Goal: Task Accomplishment & Management: Complete application form

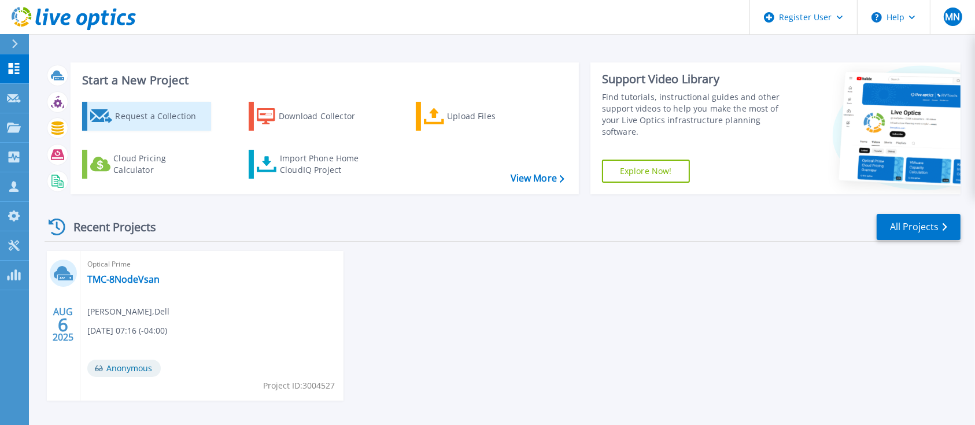
click at [168, 115] on div "Request a Collection" at bounding box center [161, 116] width 93 height 23
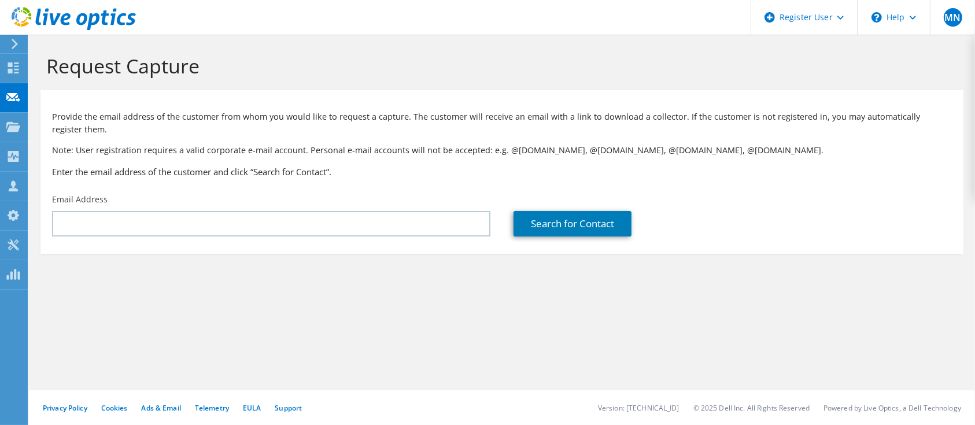
click at [168, 115] on p "Provide the email address of the customer from whom you would like to request a…" at bounding box center [502, 122] width 900 height 25
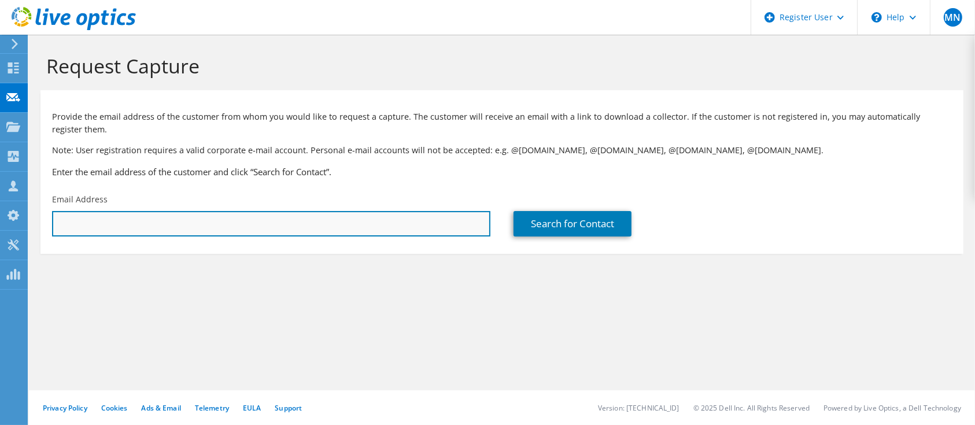
click at [396, 235] on input "text" at bounding box center [271, 223] width 438 height 25
paste input "[PERSON_NAME][EMAIL_ADDRESS][PERSON_NAME][DOMAIN_NAME]"
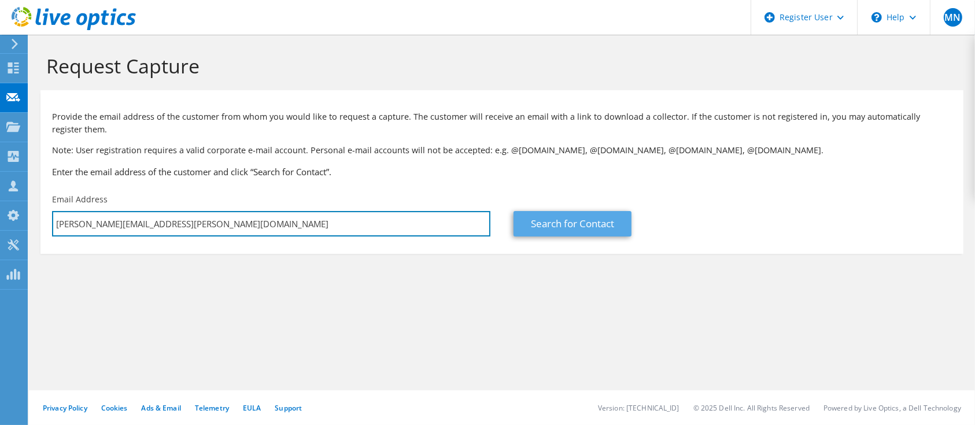
type input "[PERSON_NAME][EMAIL_ADDRESS][PERSON_NAME][DOMAIN_NAME]"
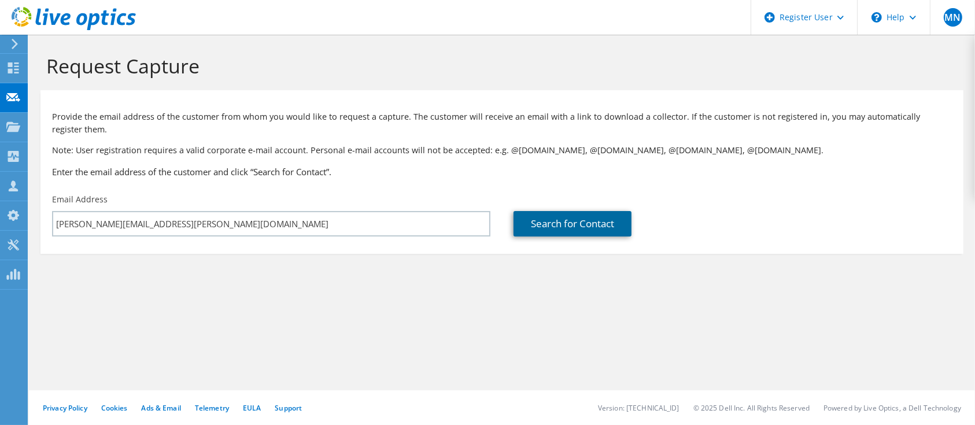
click at [590, 218] on link "Search for Contact" at bounding box center [572, 223] width 118 height 25
type input "Knights Brown Limited"
type input "[PERSON_NAME]"
type input "[GEOGRAPHIC_DATA]"
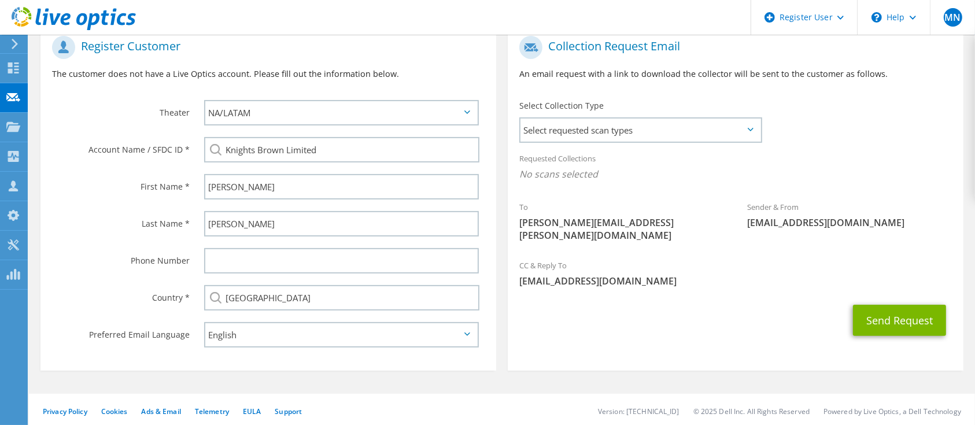
scroll to position [242, 0]
click at [625, 141] on span "Select requested scan types" at bounding box center [640, 129] width 240 height 23
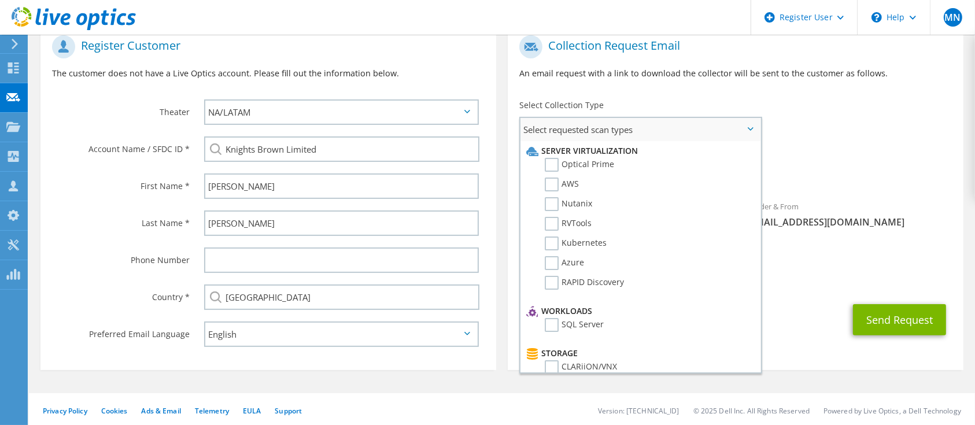
click at [668, 123] on span "Select requested scan types" at bounding box center [640, 129] width 240 height 23
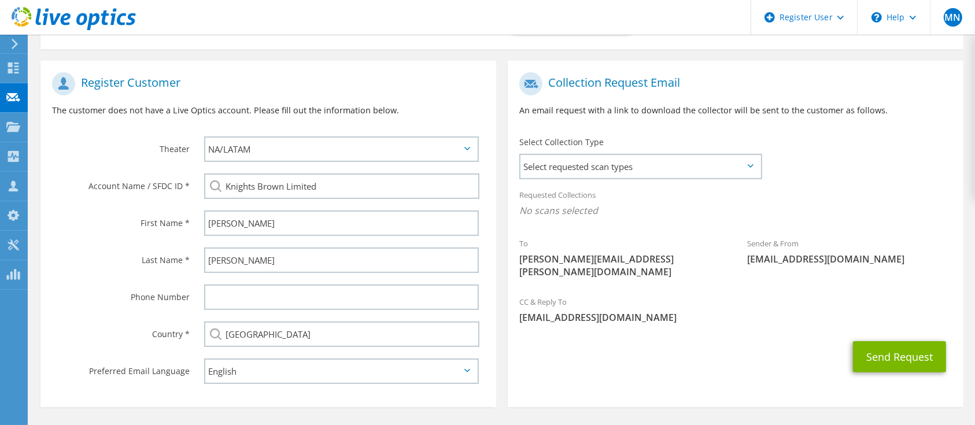
scroll to position [199, 0]
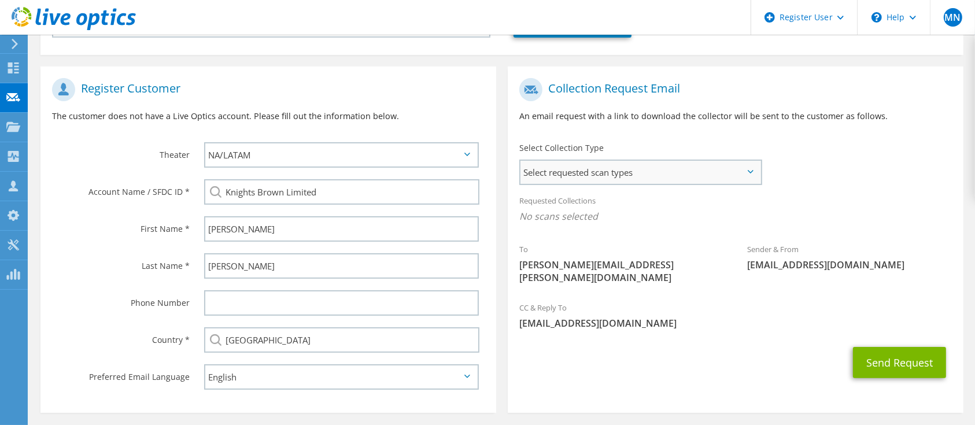
click at [731, 170] on span "Select requested scan types" at bounding box center [640, 172] width 240 height 23
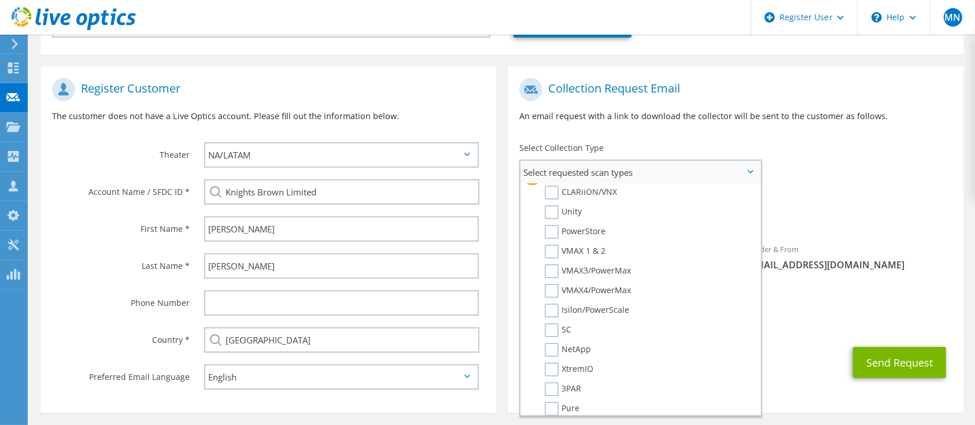
scroll to position [0, 0]
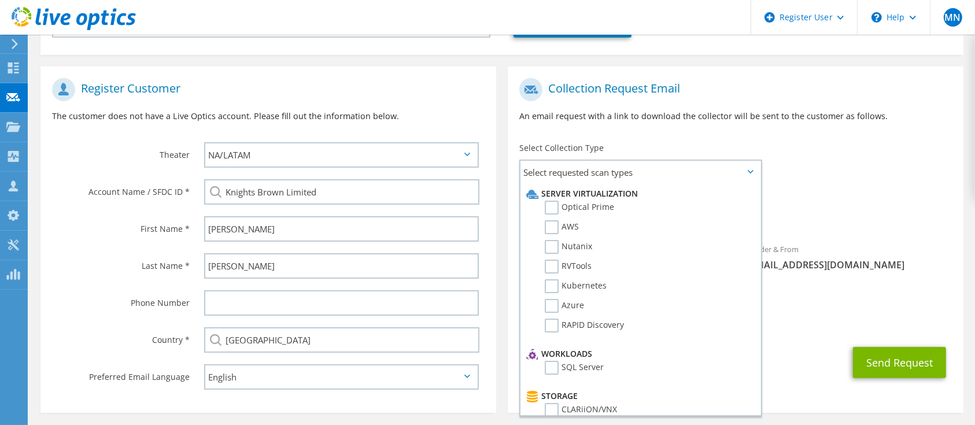
click at [922, 185] on div "To [PERSON_NAME][EMAIL_ADDRESS][PERSON_NAME][DOMAIN_NAME] Sender & From [EMAIL_…" at bounding box center [736, 183] width 456 height 223
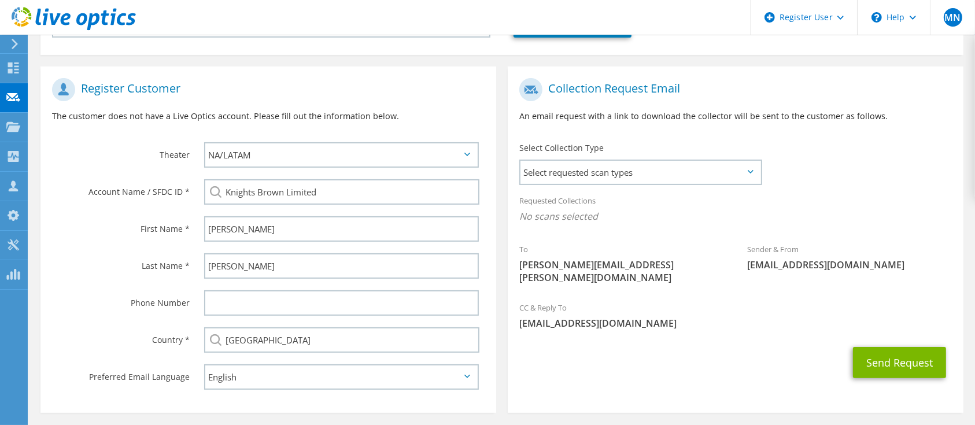
scroll to position [245, 0]
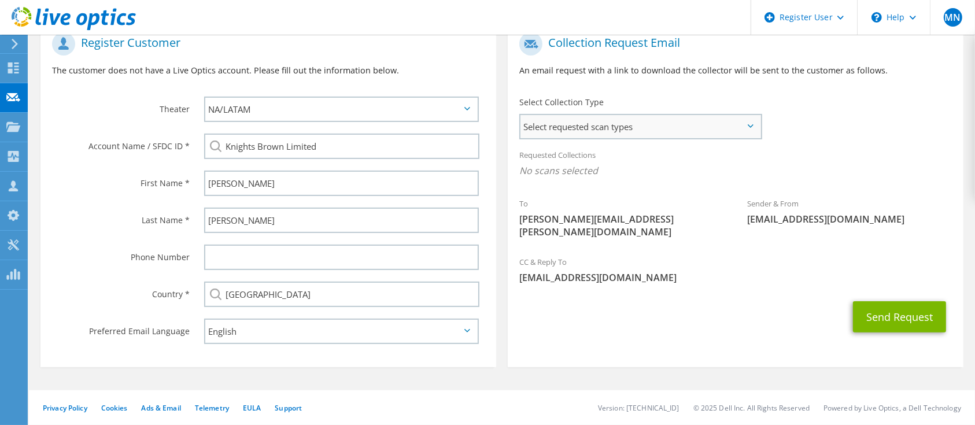
click at [643, 118] on span "Select requested scan types" at bounding box center [640, 126] width 240 height 23
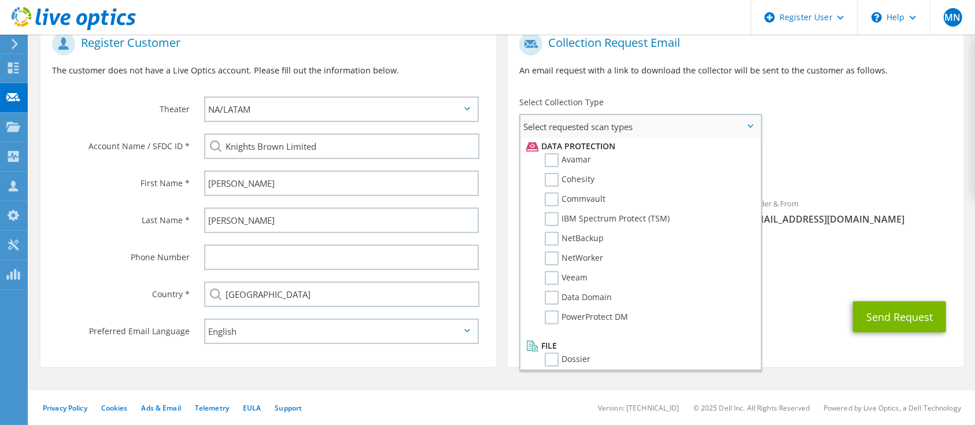
scroll to position [0, 0]
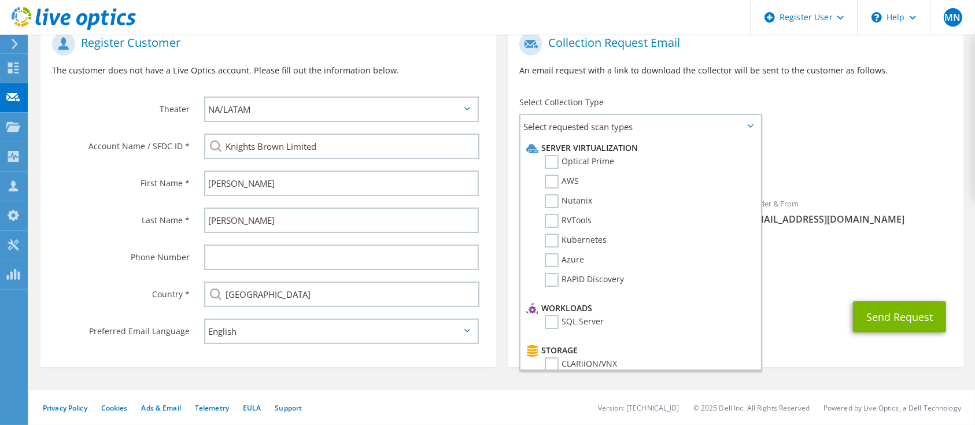
click at [827, 122] on div "To [PERSON_NAME][EMAIL_ADDRESS][PERSON_NAME][DOMAIN_NAME] Sender & From [EMAIL_…" at bounding box center [736, 138] width 456 height 223
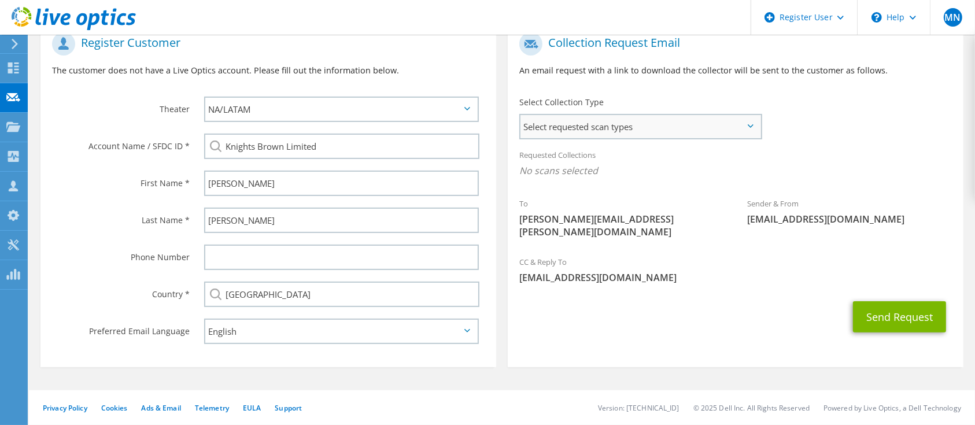
click at [633, 118] on span "Select requested scan types" at bounding box center [640, 126] width 240 height 23
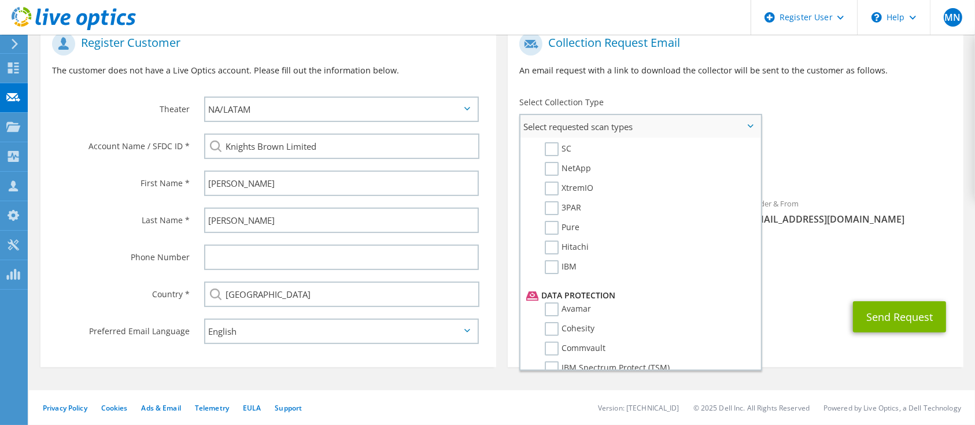
scroll to position [502, 0]
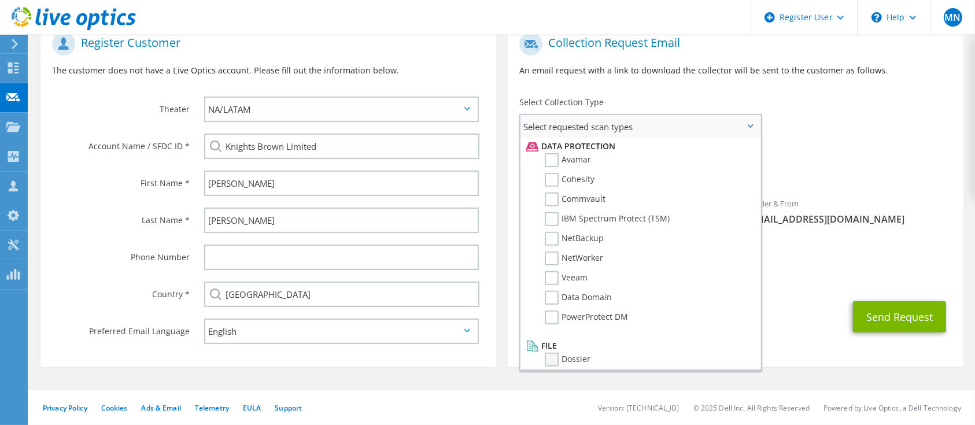
click at [576, 353] on label "Dossier" at bounding box center [568, 360] width 46 height 14
click at [0, 0] on input "Dossier" at bounding box center [0, 0] width 0 height 0
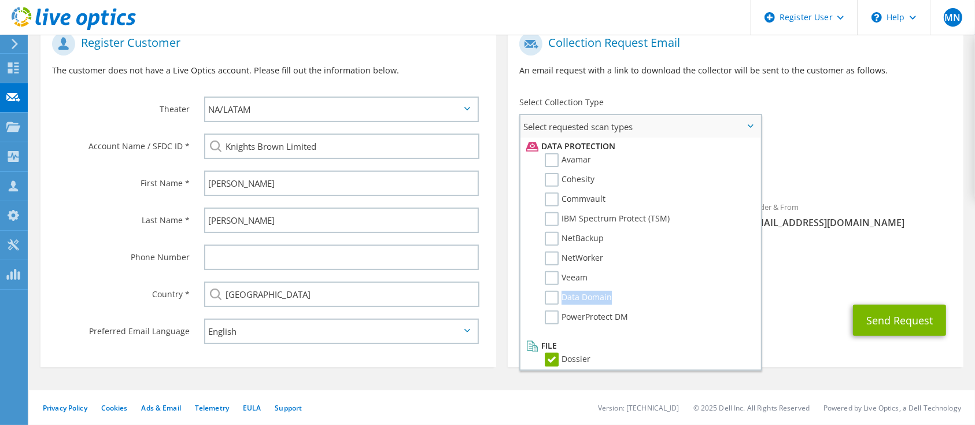
drag, startPoint x: 552, startPoint y: 311, endPoint x: 548, endPoint y: 281, distance: 30.3
click at [548, 281] on ul "Data Protection [GEOGRAPHIC_DATA] Cohesity Commvault IBM Spectrum Protect (TSM)…" at bounding box center [638, 235] width 231 height 199
click at [548, 281] on li "Veeam" at bounding box center [638, 281] width 231 height 20
click at [549, 311] on label "PowerProtect DM" at bounding box center [586, 318] width 83 height 14
click at [0, 0] on input "PowerProtect DM" at bounding box center [0, 0] width 0 height 0
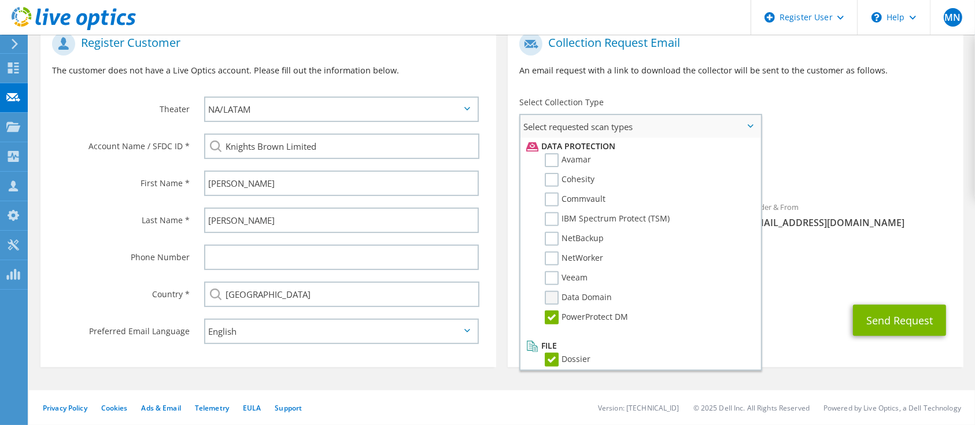
drag, startPoint x: 549, startPoint y: 297, endPoint x: 550, endPoint y: 290, distance: 7.0
click at [550, 291] on li "Data Domain" at bounding box center [638, 301] width 231 height 20
drag, startPoint x: 550, startPoint y: 290, endPoint x: 550, endPoint y: 265, distance: 24.9
click at [550, 265] on ul "Data Protection [GEOGRAPHIC_DATA] Cohesity Commvault IBM Spectrum Protect (TSM)…" at bounding box center [638, 235] width 231 height 199
click at [550, 271] on label "Veeam" at bounding box center [566, 278] width 43 height 14
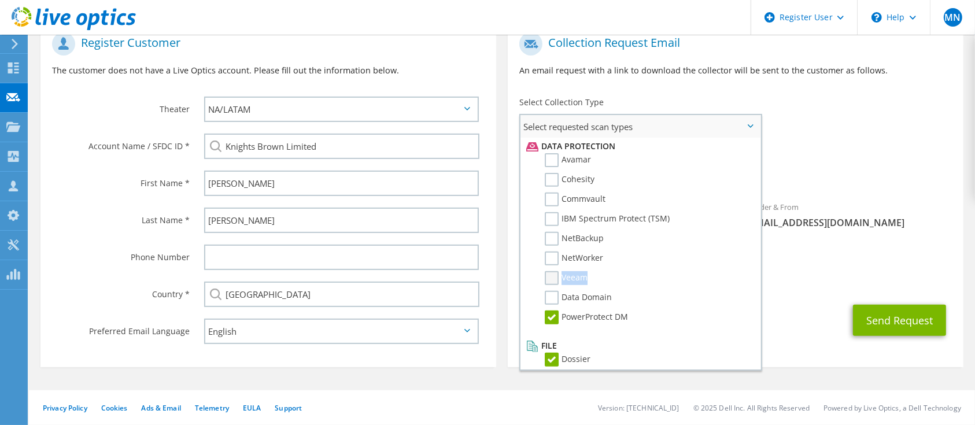
click at [0, 0] on input "Veeam" at bounding box center [0, 0] width 0 height 0
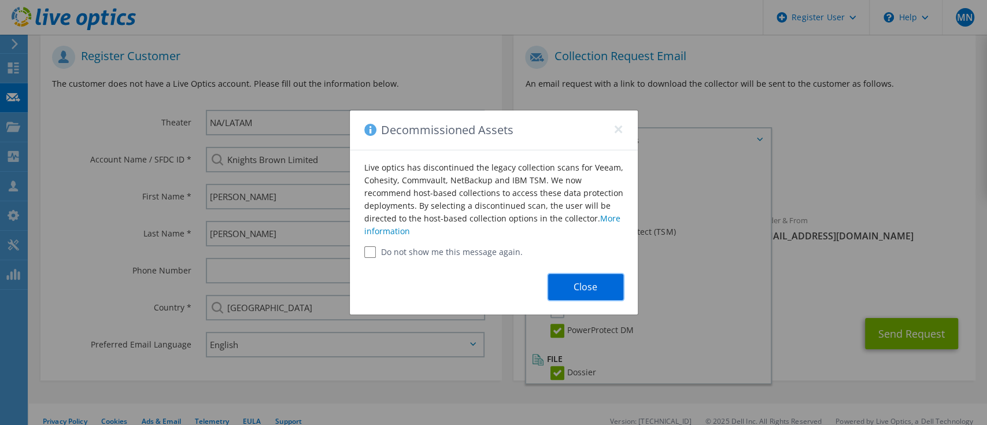
click at [564, 287] on button "Close" at bounding box center [585, 287] width 75 height 26
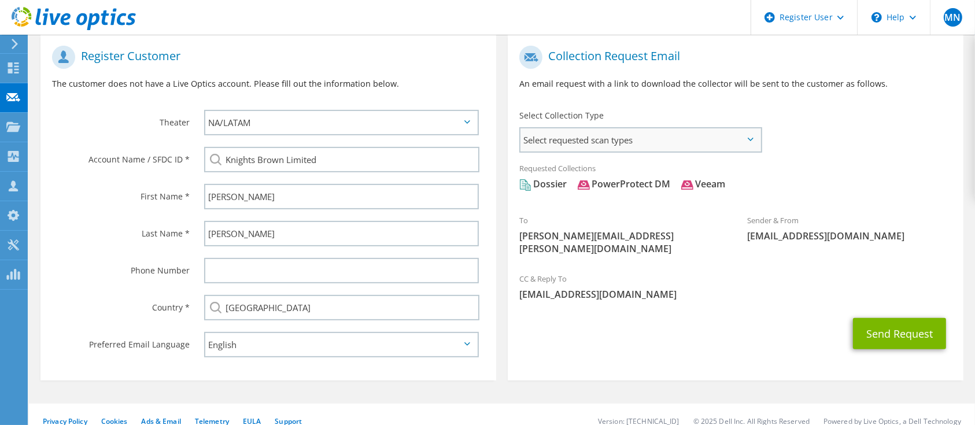
click at [725, 138] on span "Select requested scan types" at bounding box center [640, 139] width 240 height 23
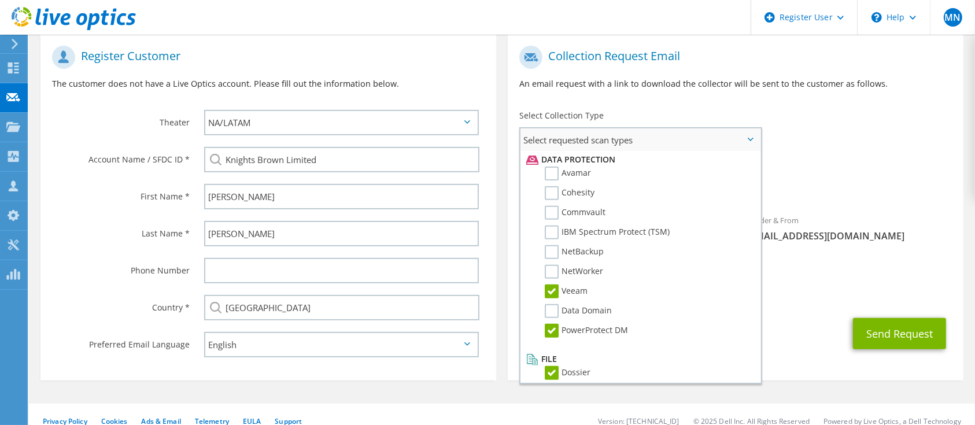
click at [552, 286] on label "Veeam" at bounding box center [566, 291] width 43 height 14
click at [0, 0] on input "Veeam" at bounding box center [0, 0] width 0 height 0
click at [556, 304] on label "Data Domain" at bounding box center [578, 311] width 67 height 14
click at [0, 0] on input "Data Domain" at bounding box center [0, 0] width 0 height 0
click at [551, 245] on label "NetBackup" at bounding box center [574, 252] width 59 height 14
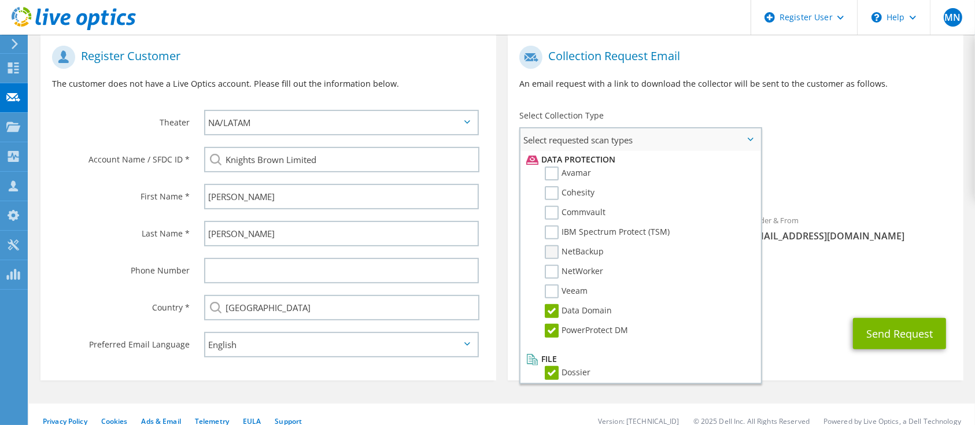
click at [0, 0] on input "NetBackup" at bounding box center [0, 0] width 0 height 0
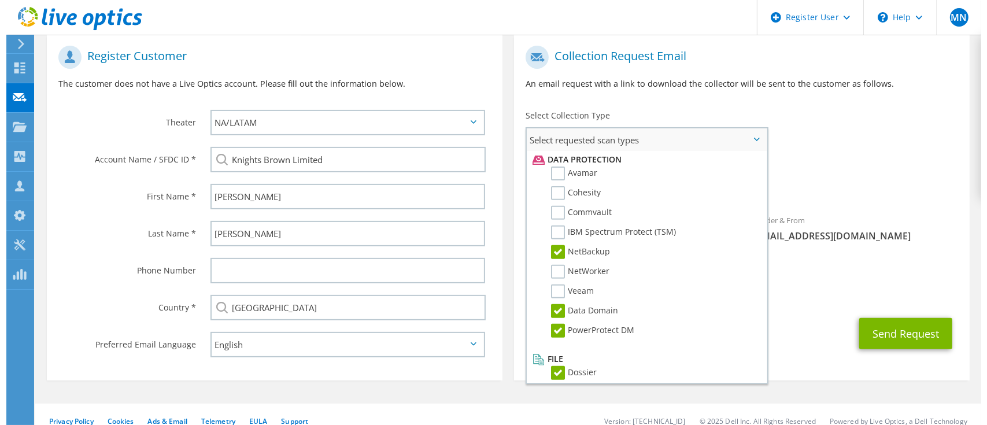
scroll to position [219, 0]
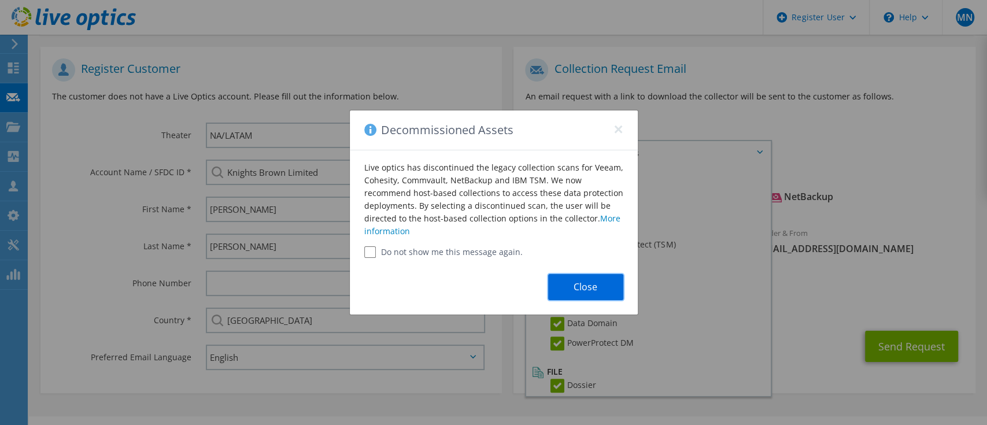
click at [590, 282] on button "Close" at bounding box center [585, 287] width 75 height 26
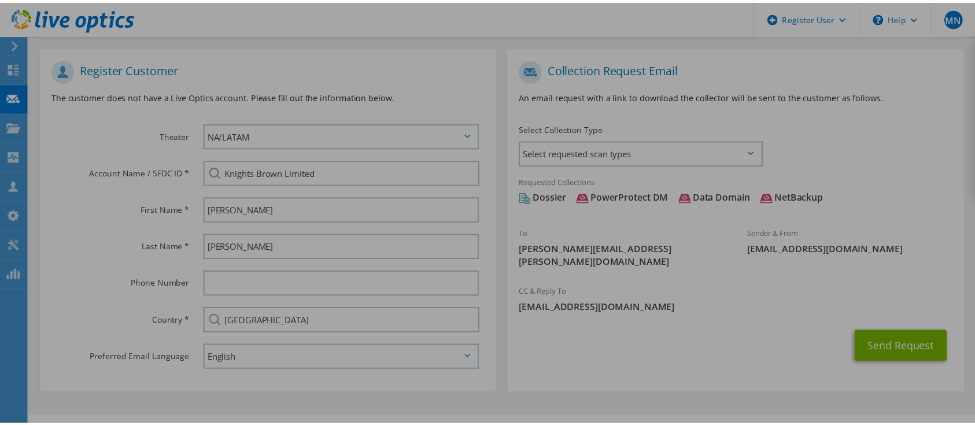
scroll to position [231, 0]
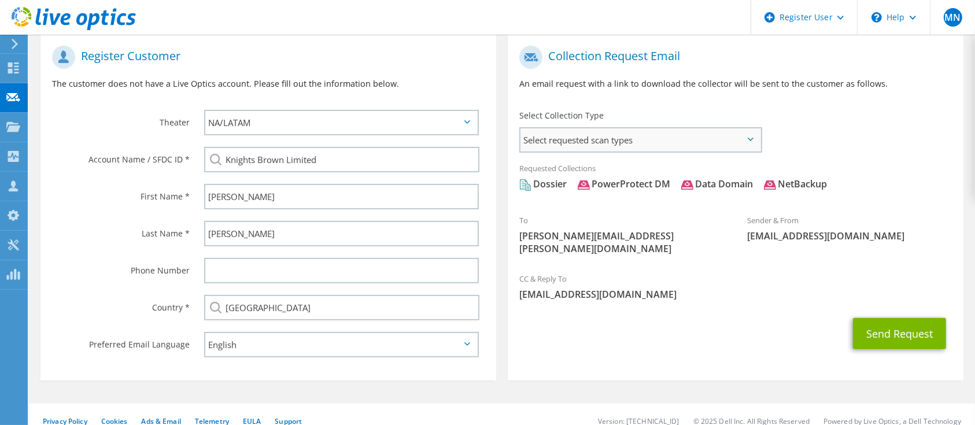
click at [729, 150] on div "Select Collection Type Select requested scan types Server Virtualization Optica…" at bounding box center [641, 130] width 266 height 52
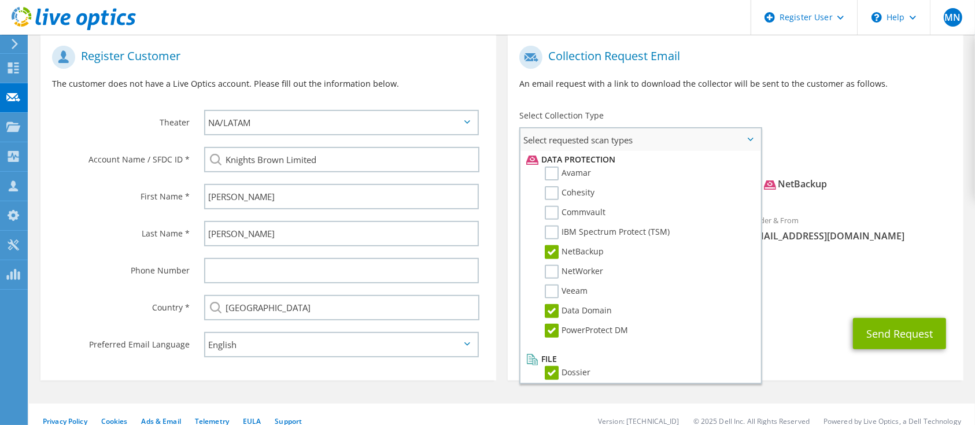
click at [729, 153] on li "Data Protection" at bounding box center [638, 160] width 231 height 14
click at [554, 248] on label "NetBackup" at bounding box center [574, 252] width 59 height 14
click at [0, 0] on input "NetBackup" at bounding box center [0, 0] width 0 height 0
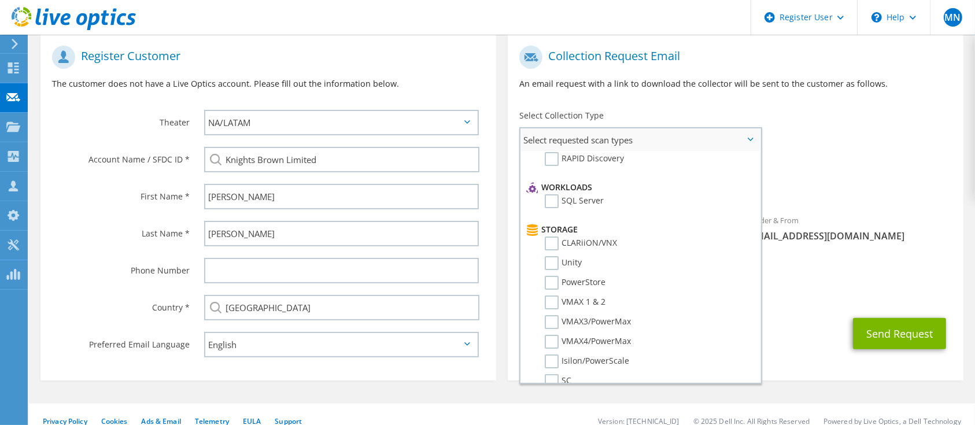
scroll to position [0, 0]
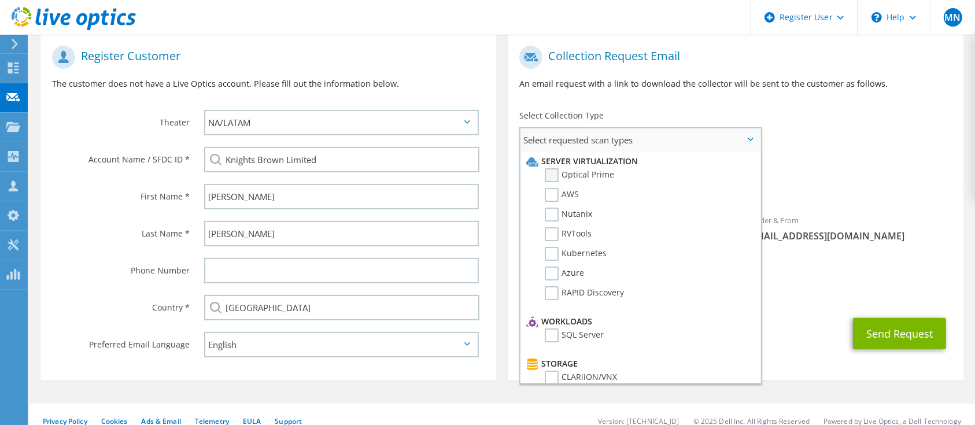
click at [546, 180] on label "Optical Prime" at bounding box center [579, 175] width 69 height 14
click at [0, 0] on input "Optical Prime" at bounding box center [0, 0] width 0 height 0
click at [550, 193] on label "AWS" at bounding box center [562, 195] width 34 height 14
click at [0, 0] on input "AWS" at bounding box center [0, 0] width 0 height 0
click at [552, 210] on label "Nutanix" at bounding box center [568, 215] width 47 height 14
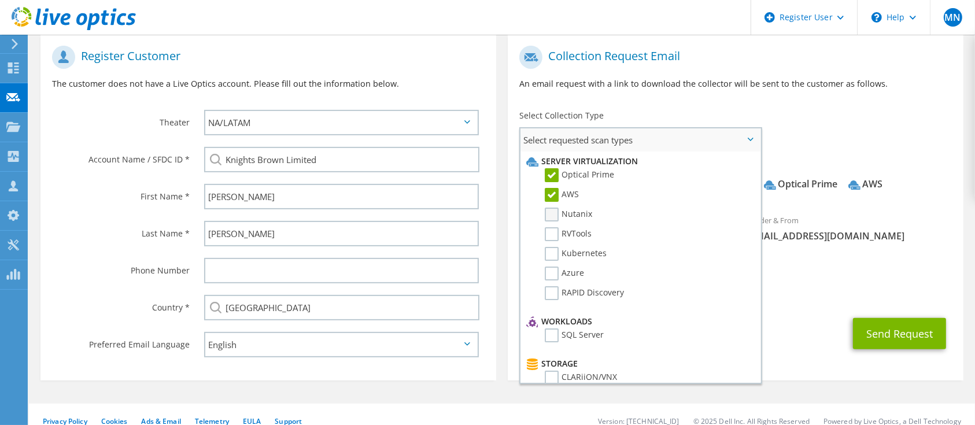
click at [0, 0] on input "Nutanix" at bounding box center [0, 0] width 0 height 0
click at [552, 237] on label "RVTools" at bounding box center [568, 234] width 47 height 14
click at [0, 0] on input "RVTools" at bounding box center [0, 0] width 0 height 0
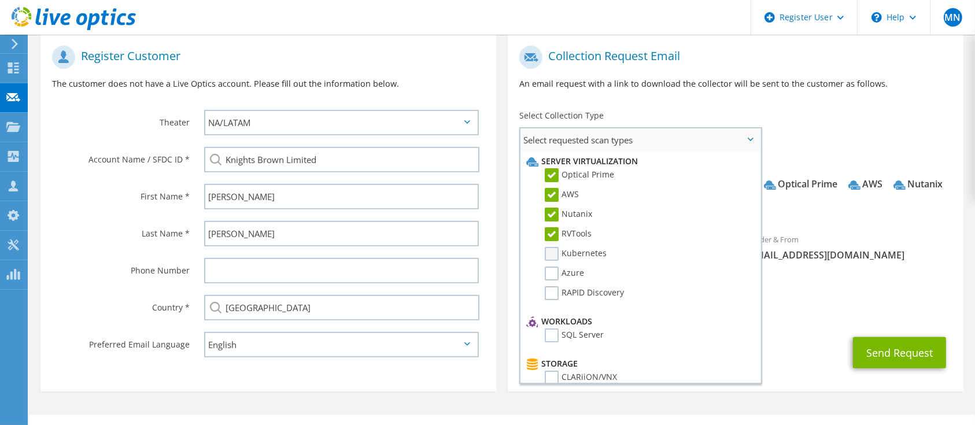
click at [550, 254] on label "Kubernetes" at bounding box center [576, 254] width 62 height 14
click at [0, 0] on input "Kubernetes" at bounding box center [0, 0] width 0 height 0
click at [549, 275] on label "Azure" at bounding box center [564, 274] width 39 height 14
click at [0, 0] on input "Azure" at bounding box center [0, 0] width 0 height 0
click at [550, 297] on label "RAPID Discovery" at bounding box center [584, 293] width 79 height 14
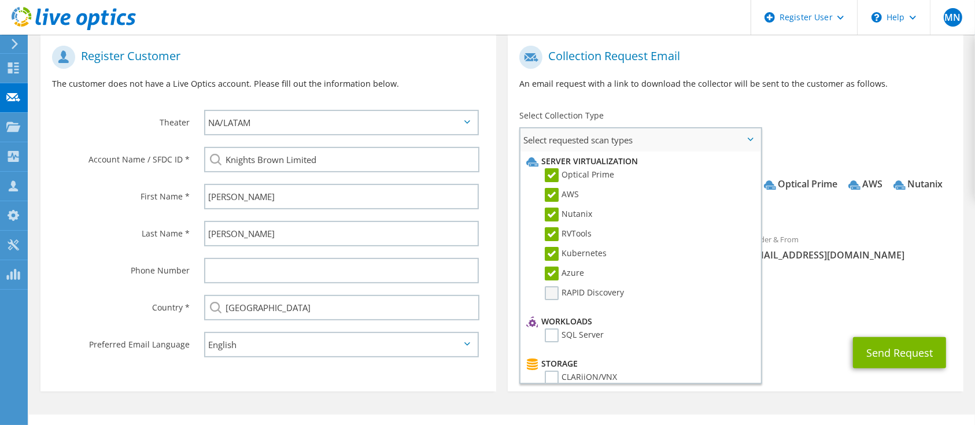
click at [0, 0] on input "RAPID Discovery" at bounding box center [0, 0] width 0 height 0
click at [819, 103] on div "Collection Request Email An email request with a link to download the collector…" at bounding box center [736, 72] width 456 height 64
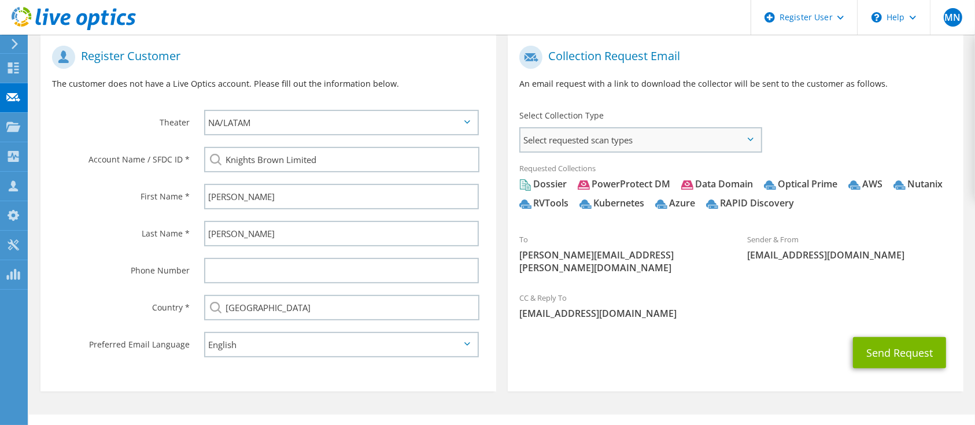
click at [655, 146] on span "Select requested scan types" at bounding box center [640, 139] width 240 height 23
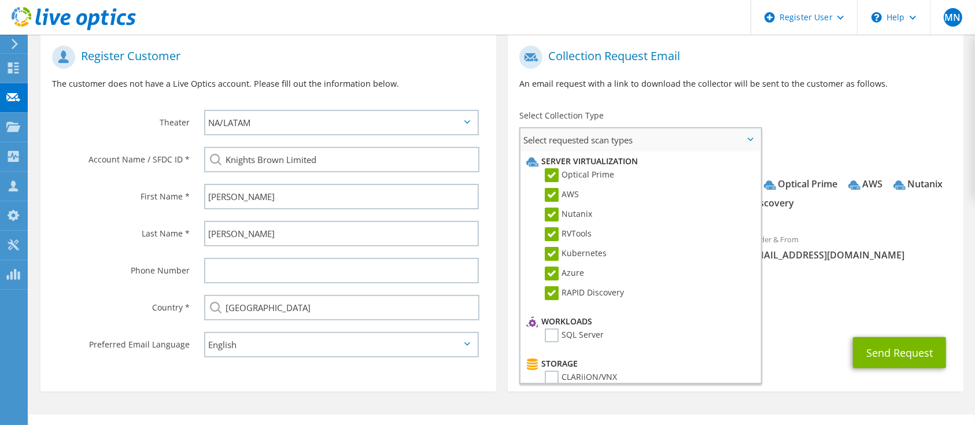
click at [551, 179] on label "Optical Prime" at bounding box center [579, 175] width 69 height 14
click at [0, 0] on input "Optical Prime" at bounding box center [0, 0] width 0 height 0
click at [549, 201] on label "AWS" at bounding box center [562, 195] width 34 height 14
click at [0, 0] on input "AWS" at bounding box center [0, 0] width 0 height 0
click at [549, 209] on label "Nutanix" at bounding box center [568, 215] width 47 height 14
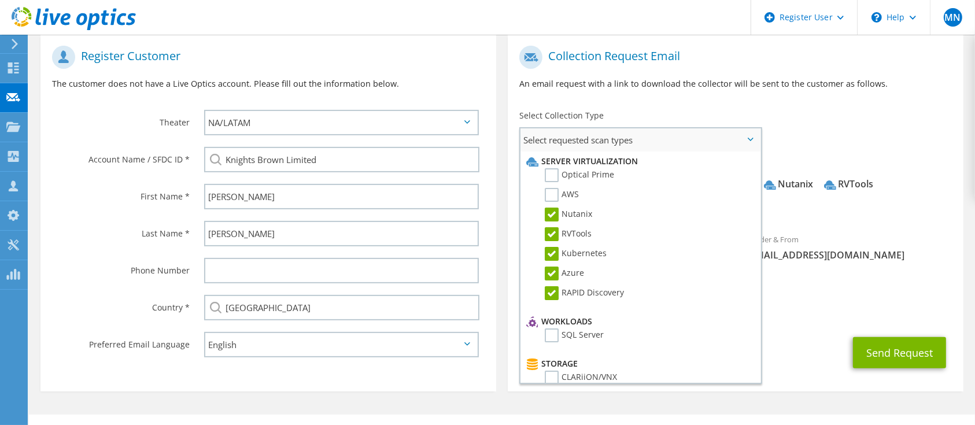
click at [0, 0] on input "Nutanix" at bounding box center [0, 0] width 0 height 0
click at [549, 229] on label "RVTools" at bounding box center [568, 234] width 47 height 14
click at [0, 0] on input "RVTools" at bounding box center [0, 0] width 0 height 0
click at [550, 253] on label "Kubernetes" at bounding box center [576, 254] width 62 height 14
click at [0, 0] on input "Kubernetes" at bounding box center [0, 0] width 0 height 0
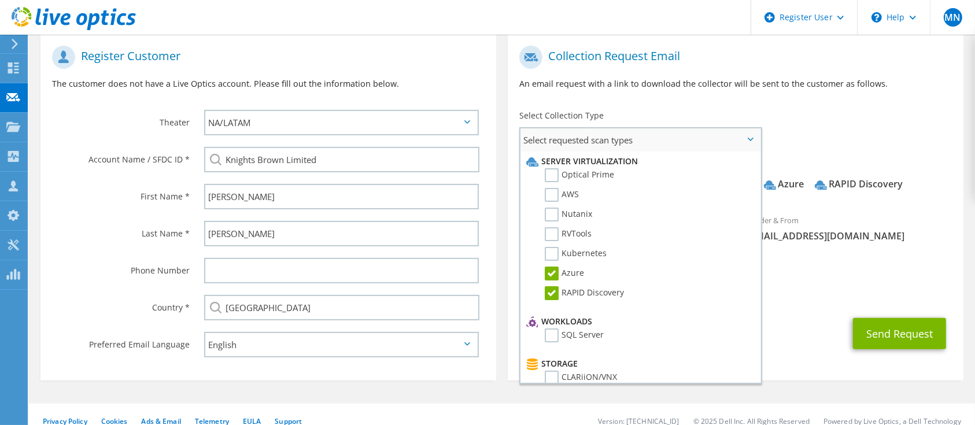
click at [550, 271] on label "Azure" at bounding box center [564, 274] width 39 height 14
click at [0, 0] on input "Azure" at bounding box center [0, 0] width 0 height 0
click at [550, 297] on label "RAPID Discovery" at bounding box center [584, 293] width 79 height 14
click at [0, 0] on input "RAPID Discovery" at bounding box center [0, 0] width 0 height 0
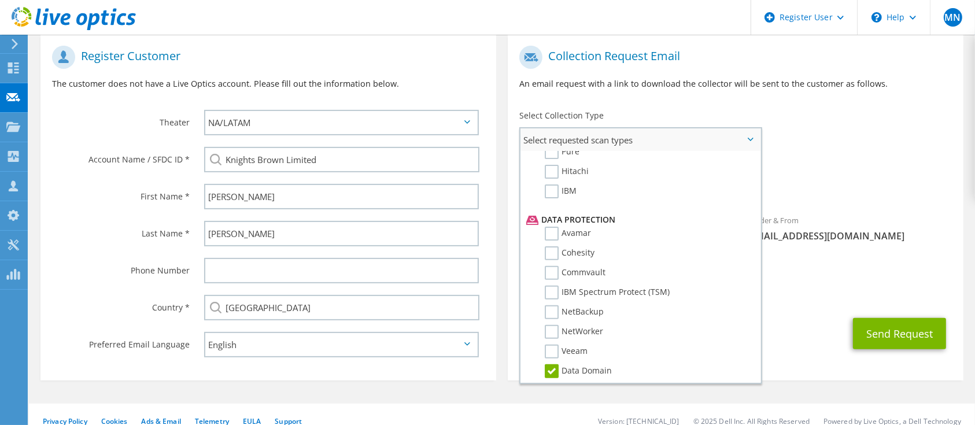
scroll to position [502, 0]
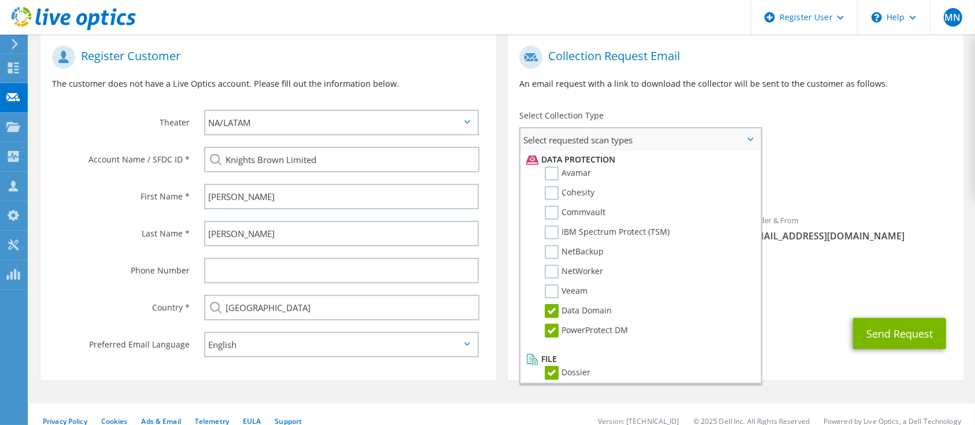
click at [560, 293] on li "Veeam" at bounding box center [638, 294] width 231 height 20
click at [552, 305] on label "Data Domain" at bounding box center [578, 311] width 67 height 14
click at [0, 0] on input "Data Domain" at bounding box center [0, 0] width 0 height 0
click at [552, 324] on label "PowerProtect DM" at bounding box center [586, 331] width 83 height 14
click at [0, 0] on input "PowerProtect DM" at bounding box center [0, 0] width 0 height 0
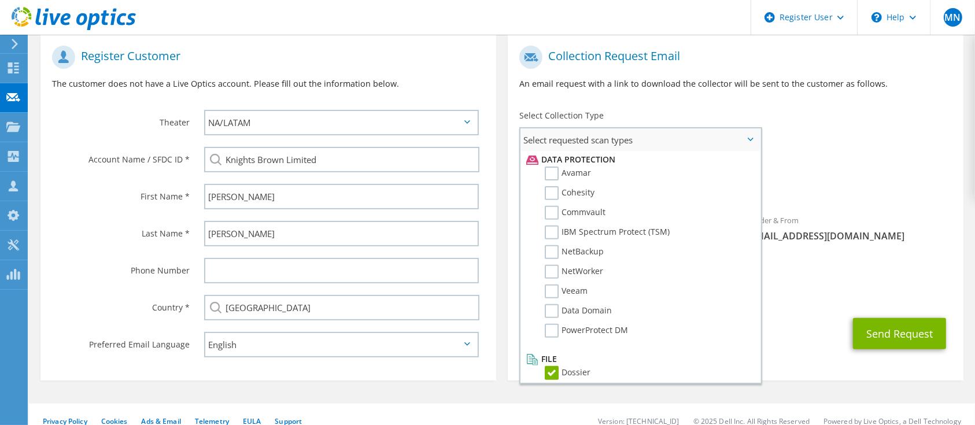
click at [549, 367] on label "Dossier" at bounding box center [568, 373] width 46 height 14
click at [0, 0] on input "Dossier" at bounding box center [0, 0] width 0 height 0
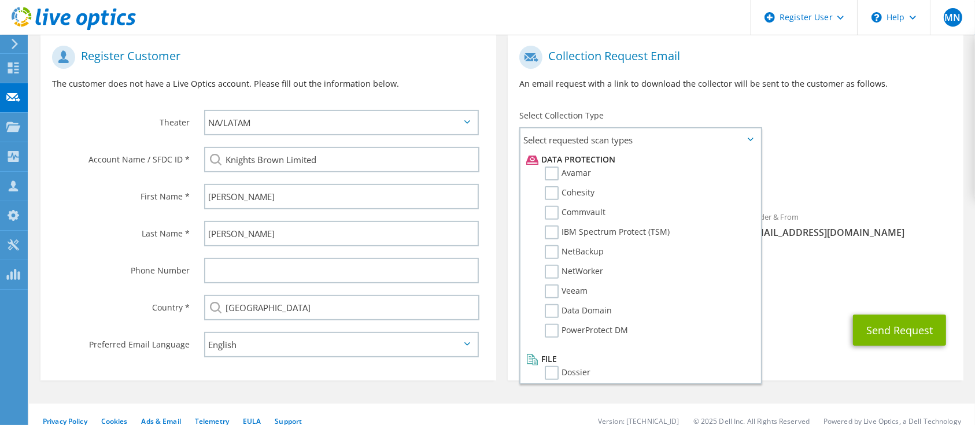
click at [867, 104] on div "Collection Request Email An email request with a link to download the collector…" at bounding box center [736, 72] width 456 height 64
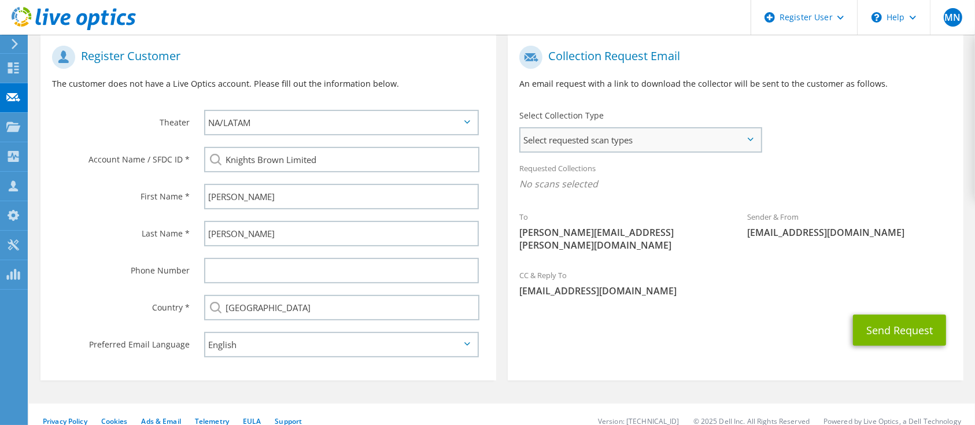
click at [711, 134] on span "Select requested scan types" at bounding box center [640, 139] width 240 height 23
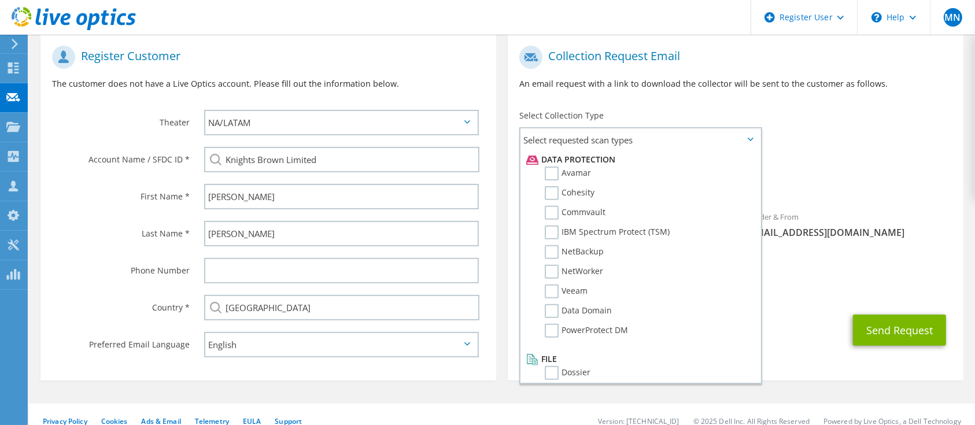
click at [856, 206] on div "Sender & From [EMAIL_ADDRESS][DOMAIN_NAME]" at bounding box center [850, 225] width 228 height 40
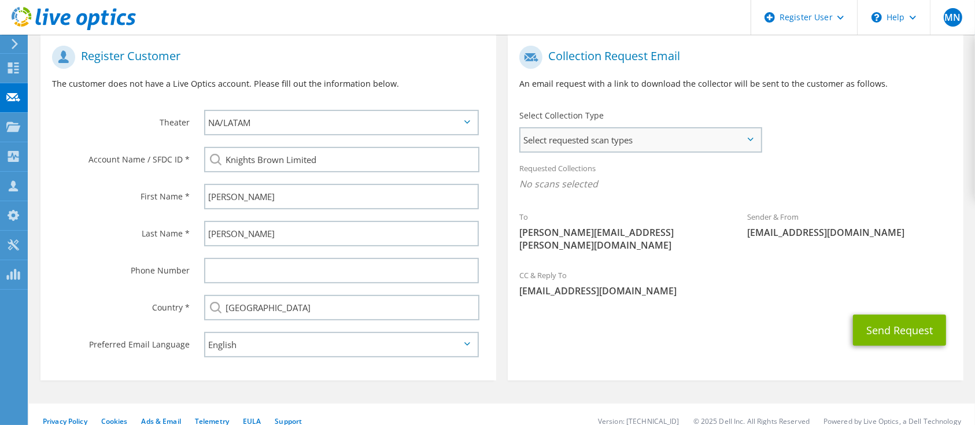
click at [663, 142] on span "Select requested scan types" at bounding box center [640, 139] width 240 height 23
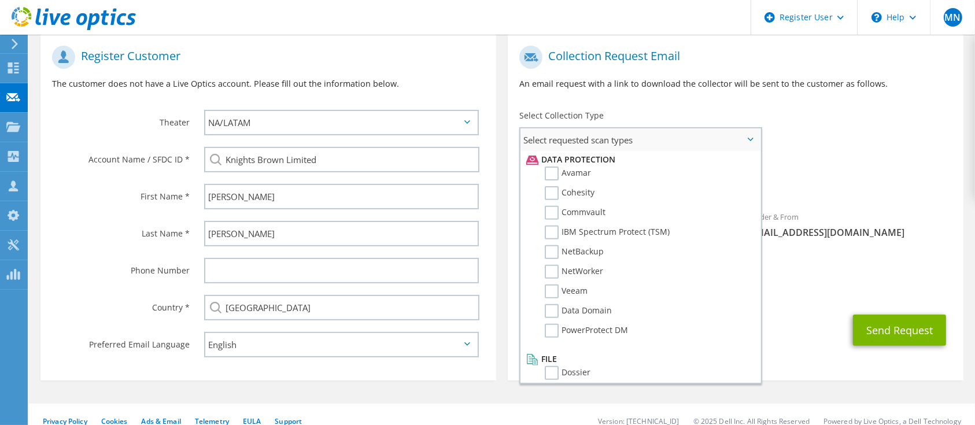
scroll to position [0, 0]
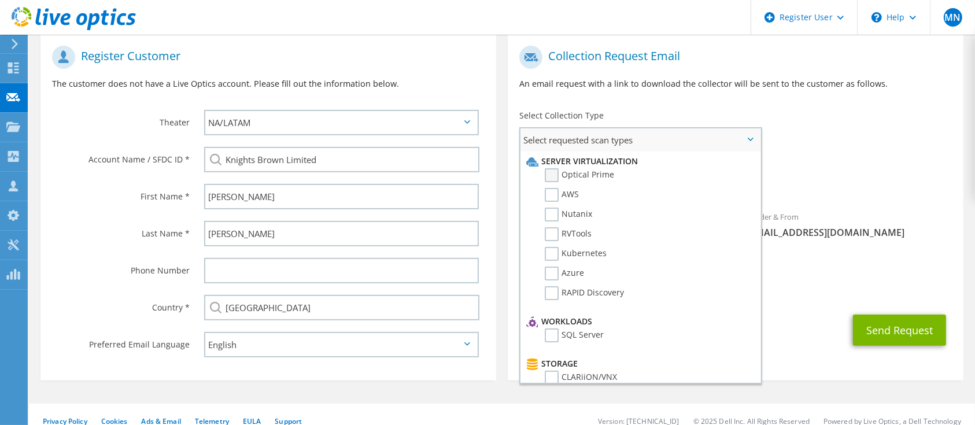
click at [548, 171] on label "Optical Prime" at bounding box center [579, 175] width 69 height 14
click at [0, 0] on input "Optical Prime" at bounding box center [0, 0] width 0 height 0
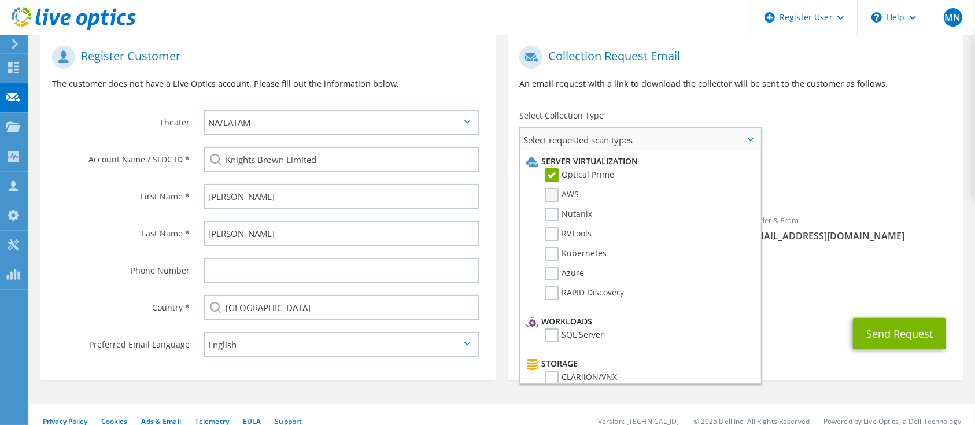
click at [548, 188] on label "AWS" at bounding box center [562, 195] width 34 height 14
click at [0, 0] on input "AWS" at bounding box center [0, 0] width 0 height 0
click at [549, 216] on label "Nutanix" at bounding box center [568, 215] width 47 height 14
click at [0, 0] on input "Nutanix" at bounding box center [0, 0] width 0 height 0
click at [550, 235] on label "RVTools" at bounding box center [568, 234] width 47 height 14
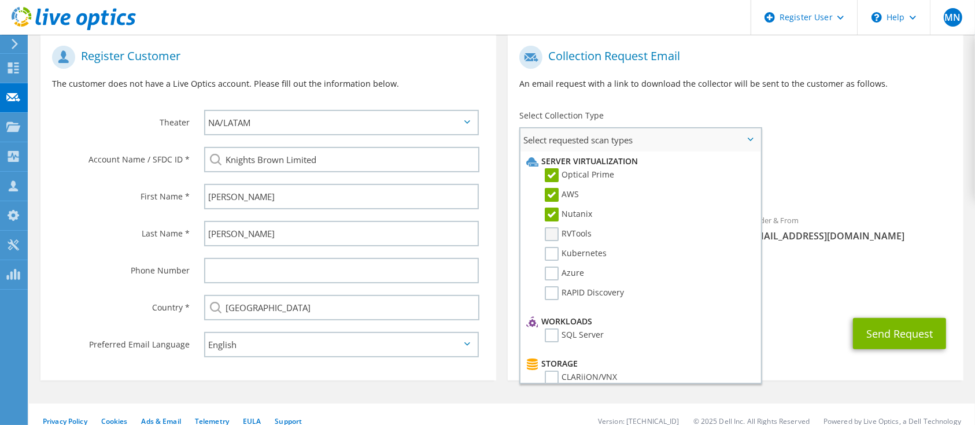
click at [0, 0] on input "RVTools" at bounding box center [0, 0] width 0 height 0
click at [549, 263] on li "Kubernetes" at bounding box center [638, 257] width 231 height 20
click at [549, 250] on label "Kubernetes" at bounding box center [576, 254] width 62 height 14
click at [0, 0] on input "Kubernetes" at bounding box center [0, 0] width 0 height 0
click at [549, 269] on label "Azure" at bounding box center [564, 274] width 39 height 14
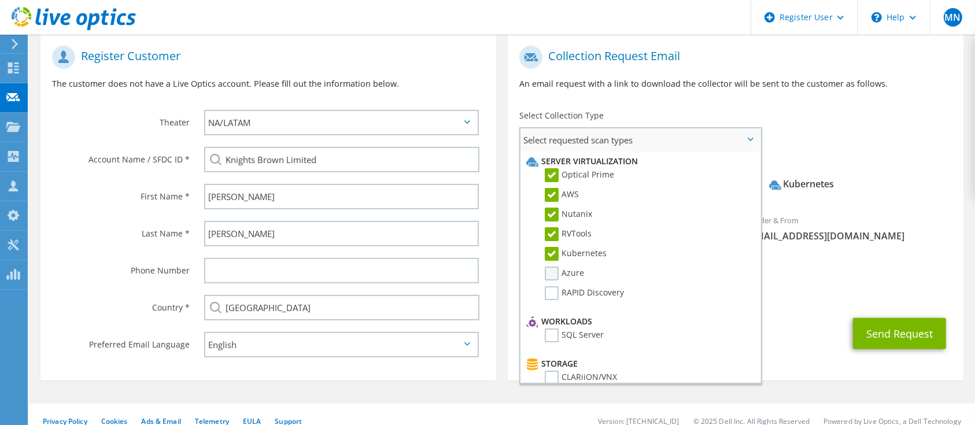
click at [0, 0] on input "Azure" at bounding box center [0, 0] width 0 height 0
click at [552, 298] on li "RAPID Discovery" at bounding box center [638, 296] width 231 height 20
click at [552, 295] on label "RAPID Discovery" at bounding box center [584, 293] width 79 height 14
click at [0, 0] on input "RAPID Discovery" at bounding box center [0, 0] width 0 height 0
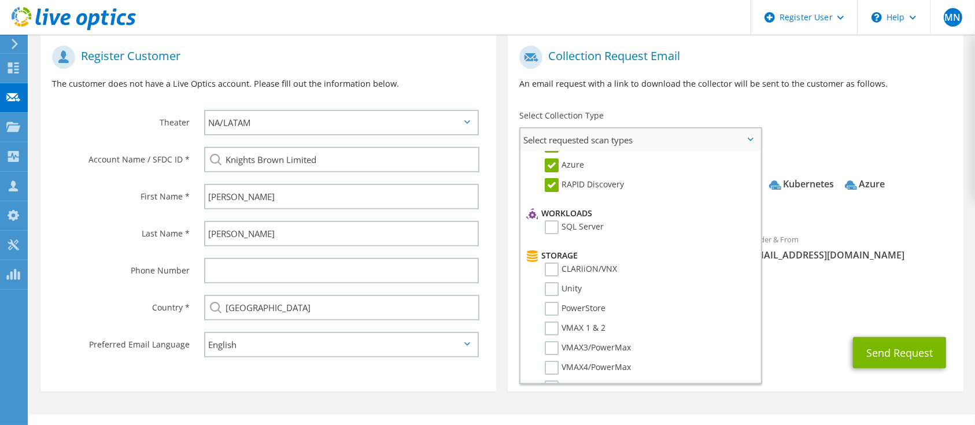
scroll to position [153, 0]
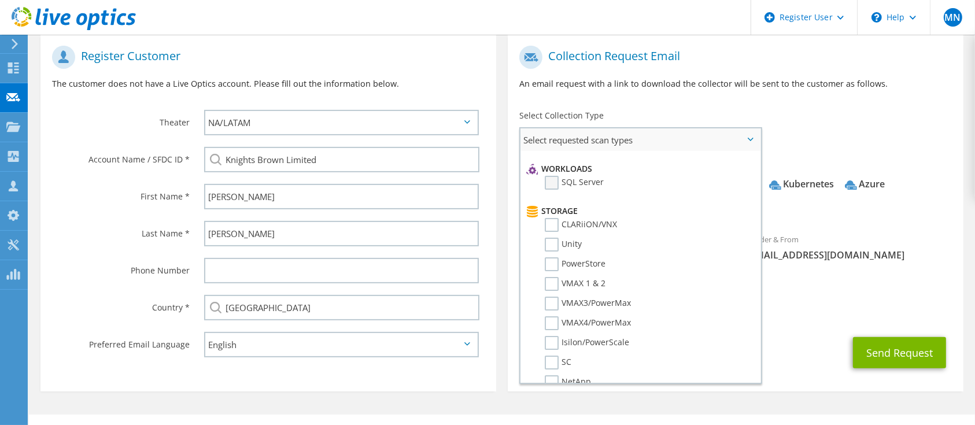
click at [558, 180] on label "SQL Server" at bounding box center [574, 183] width 59 height 14
click at [0, 0] on input "SQL Server" at bounding box center [0, 0] width 0 height 0
click at [547, 220] on label "CLARiiON/VNX" at bounding box center [581, 225] width 72 height 14
click at [0, 0] on input "CLARiiON/VNX" at bounding box center [0, 0] width 0 height 0
click at [548, 246] on label "Unity" at bounding box center [563, 245] width 37 height 14
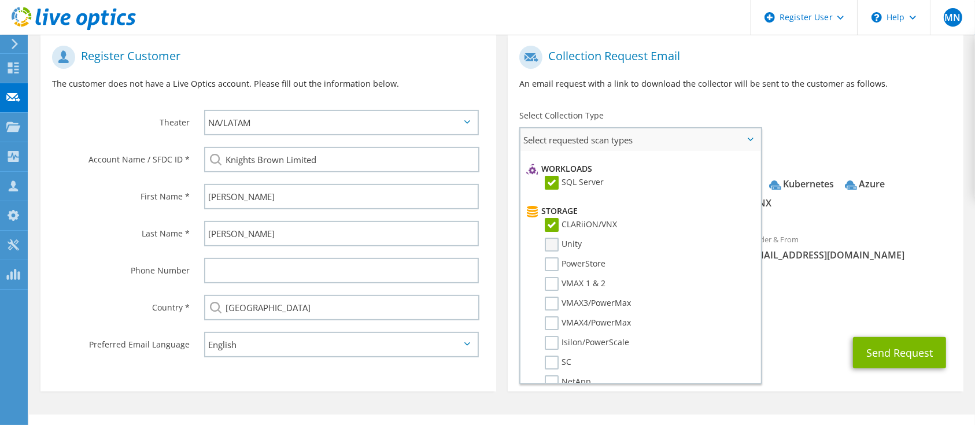
click at [0, 0] on input "Unity" at bounding box center [0, 0] width 0 height 0
click at [550, 265] on label "PowerStore" at bounding box center [575, 264] width 61 height 14
click at [0, 0] on input "PowerStore" at bounding box center [0, 0] width 0 height 0
click at [551, 277] on label "VMAX 1 & 2" at bounding box center [575, 284] width 61 height 14
click at [0, 0] on input "VMAX 1 & 2" at bounding box center [0, 0] width 0 height 0
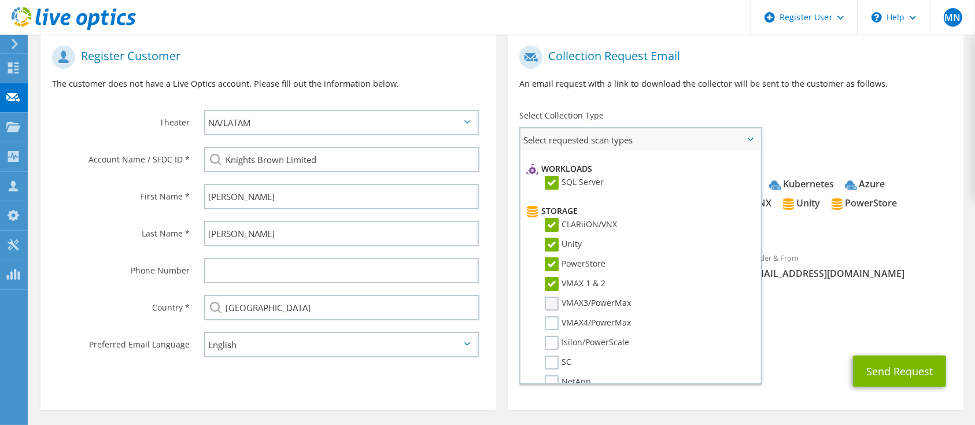
click at [552, 297] on label "VMAX3/PowerMax" at bounding box center [588, 304] width 86 height 14
click at [0, 0] on input "VMAX3/PowerMax" at bounding box center [0, 0] width 0 height 0
click at [550, 318] on label "VMAX4/PowerMax" at bounding box center [588, 323] width 86 height 14
click at [0, 0] on input "VMAX4/PowerMax" at bounding box center [0, 0] width 0 height 0
click at [549, 336] on label "Isilon/PowerScale" at bounding box center [587, 343] width 84 height 14
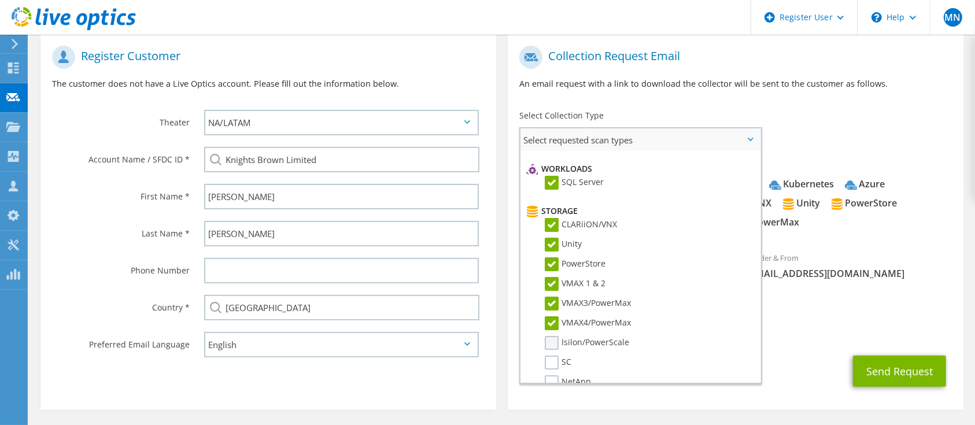
click at [0, 0] on input "Isilon/PowerScale" at bounding box center [0, 0] width 0 height 0
click at [546, 365] on li "SC" at bounding box center [638, 366] width 231 height 20
click at [550, 359] on label "SC" at bounding box center [558, 363] width 27 height 14
click at [0, 0] on input "SC" at bounding box center [0, 0] width 0 height 0
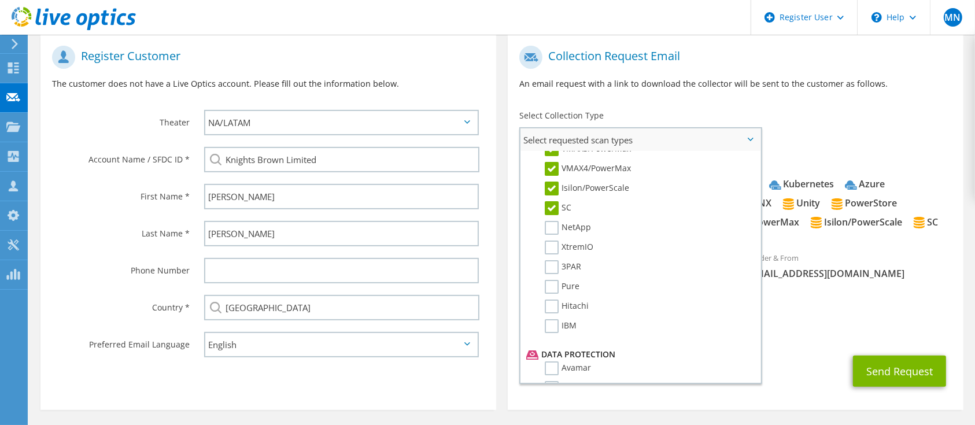
scroll to position [309, 0]
click at [552, 219] on label "NetApp" at bounding box center [568, 226] width 46 height 14
click at [0, 0] on input "NetApp" at bounding box center [0, 0] width 0 height 0
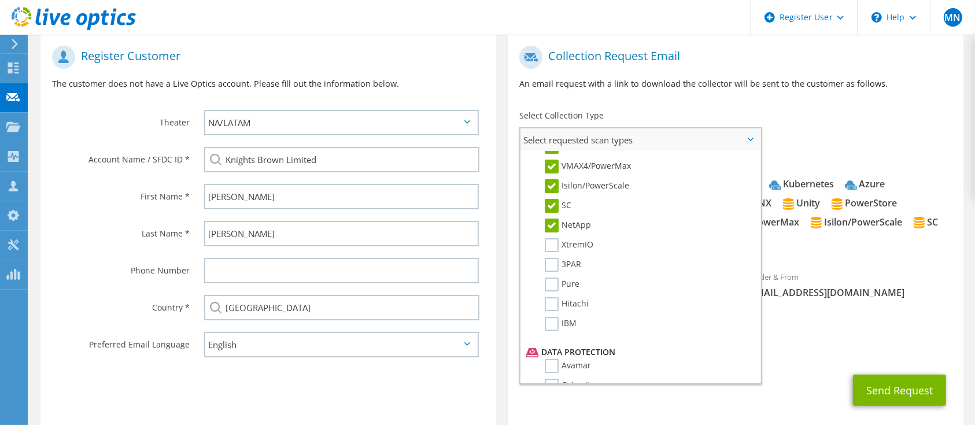
click at [550, 247] on li "XtremIO" at bounding box center [638, 248] width 231 height 20
click at [550, 245] on label "XtremIO" at bounding box center [569, 245] width 49 height 14
click at [0, 0] on input "XtremIO" at bounding box center [0, 0] width 0 height 0
click at [549, 258] on label "3PAR" at bounding box center [563, 265] width 36 height 14
click at [0, 0] on input "3PAR" at bounding box center [0, 0] width 0 height 0
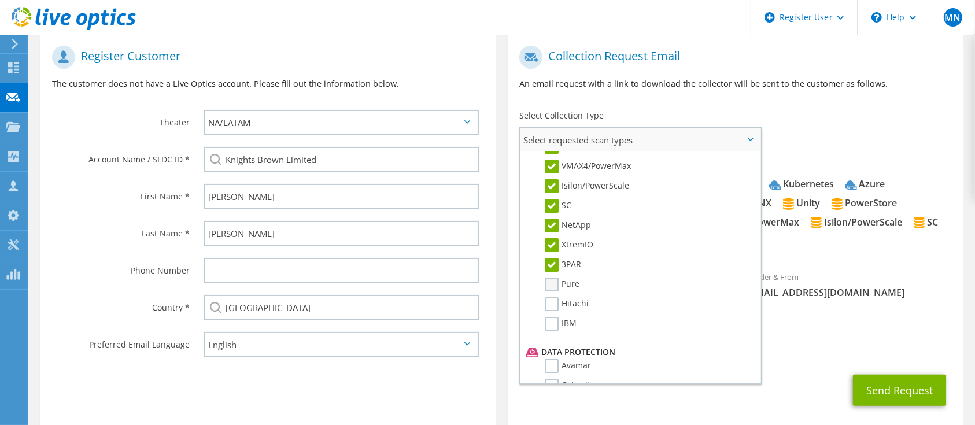
click at [547, 284] on label "Pure" at bounding box center [562, 285] width 35 height 14
click at [0, 0] on input "Pure" at bounding box center [0, 0] width 0 height 0
click at [548, 305] on li "Hitachi" at bounding box center [638, 307] width 231 height 20
click at [549, 302] on label "Hitachi" at bounding box center [567, 304] width 44 height 14
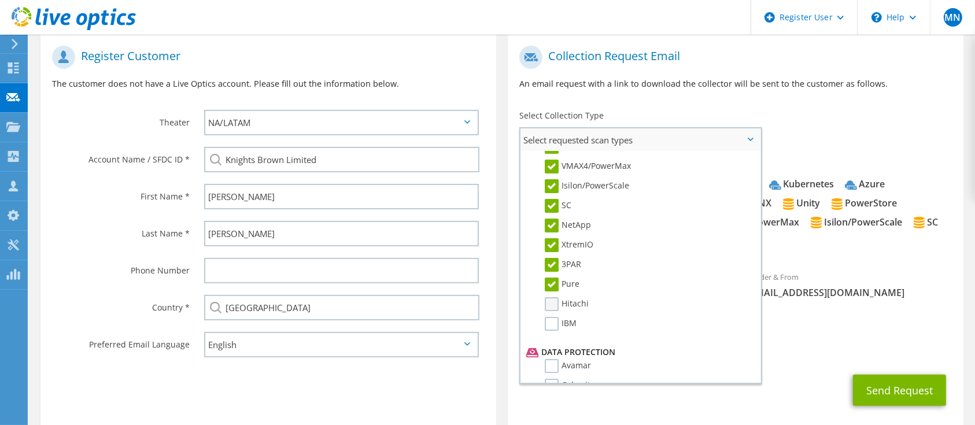
click at [0, 0] on input "Hitachi" at bounding box center [0, 0] width 0 height 0
click at [549, 324] on label "IBM" at bounding box center [561, 324] width 32 height 14
click at [0, 0] on input "IBM" at bounding box center [0, 0] width 0 height 0
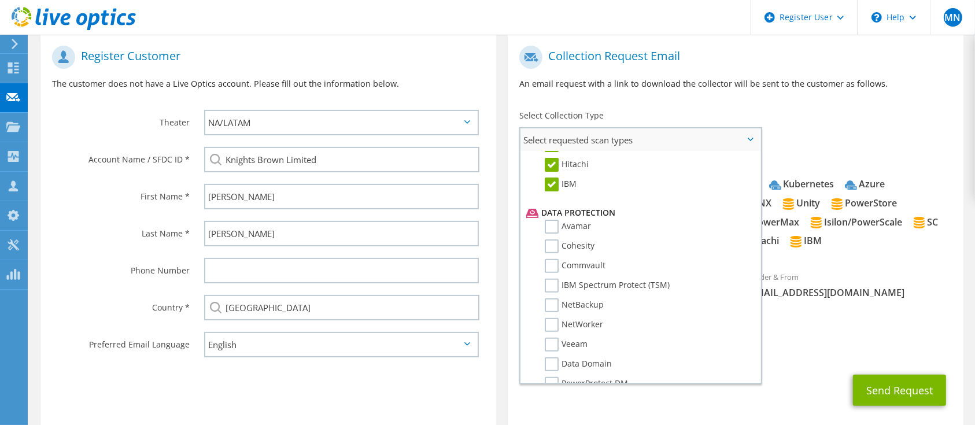
scroll to position [454, 0]
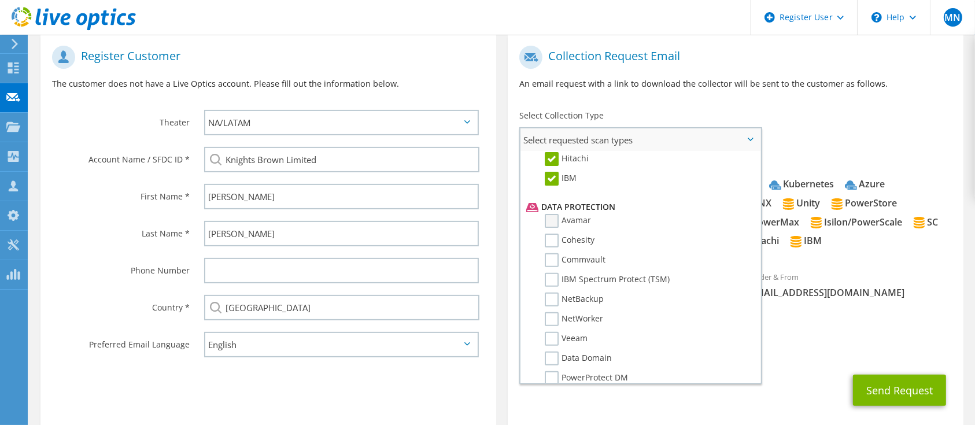
click at [556, 214] on label "Avamar" at bounding box center [568, 221] width 46 height 14
click at [0, 0] on input "Avamar" at bounding box center [0, 0] width 0 height 0
click at [548, 243] on li "Cohesity" at bounding box center [638, 244] width 231 height 20
click at [549, 236] on label "Cohesity" at bounding box center [570, 241] width 50 height 14
click at [0, 0] on input "Cohesity" at bounding box center [0, 0] width 0 height 0
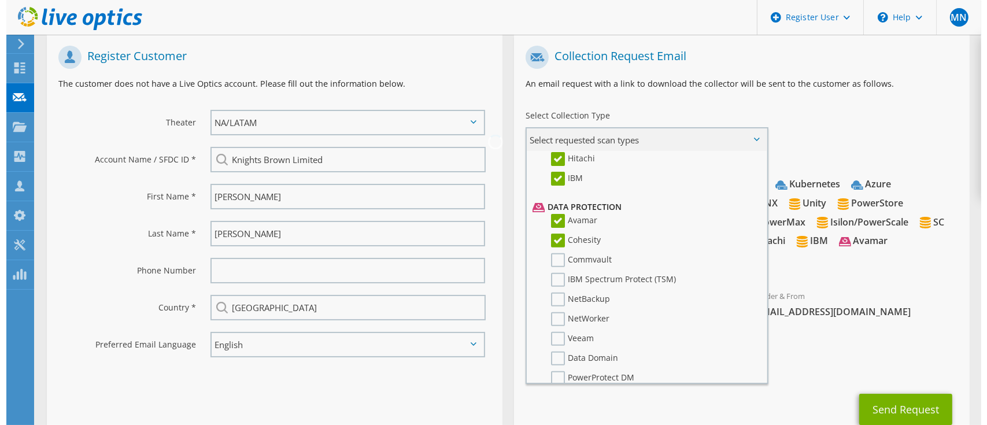
scroll to position [219, 0]
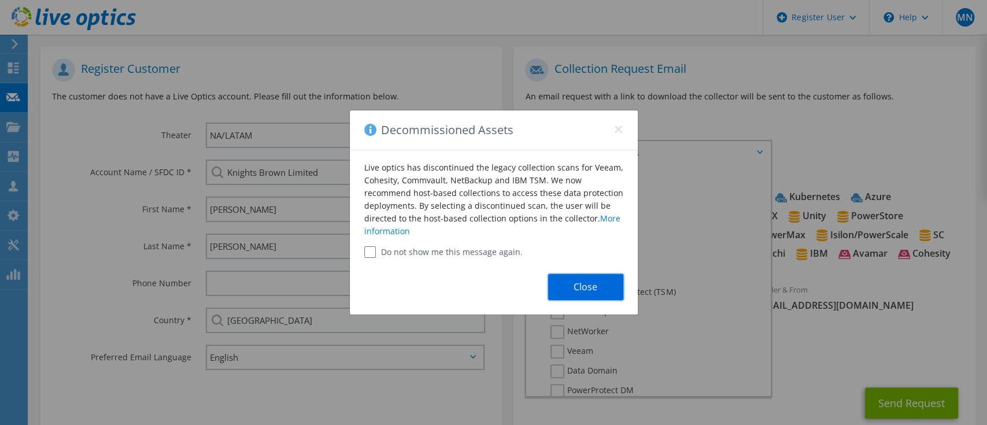
click at [577, 289] on button "Close" at bounding box center [585, 287] width 75 height 26
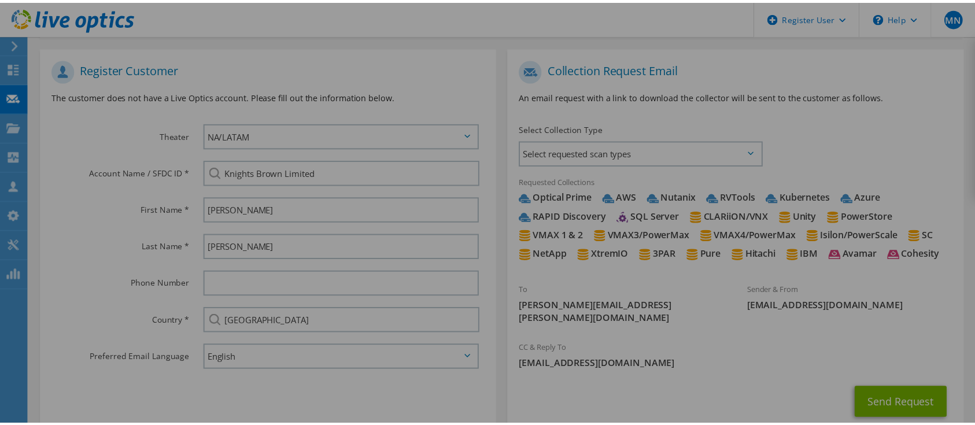
scroll to position [231, 0]
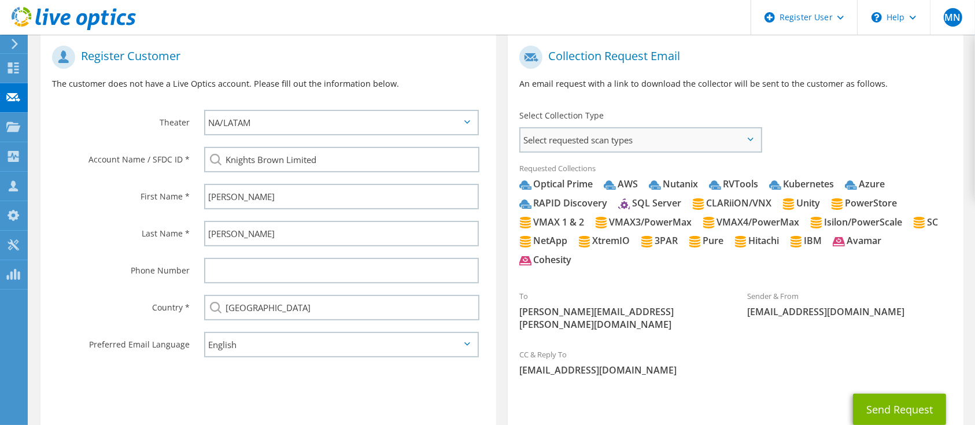
click at [731, 143] on span "Select requested scan types" at bounding box center [640, 139] width 240 height 23
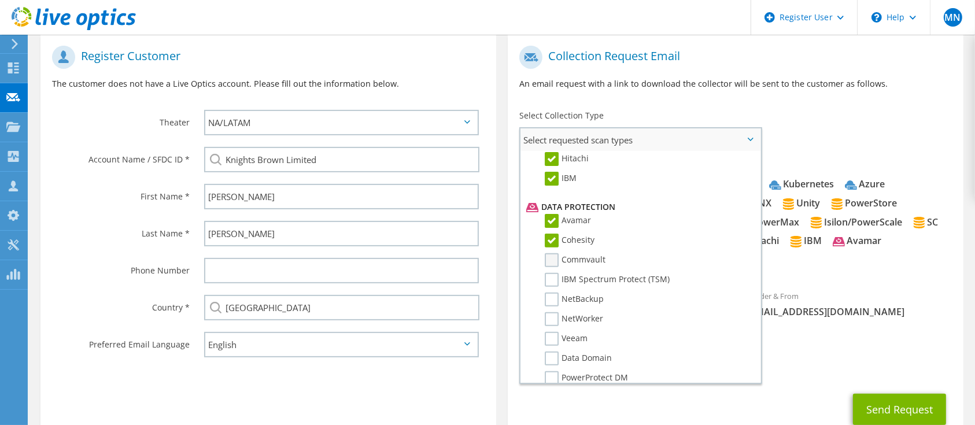
click at [546, 254] on label "Commvault" at bounding box center [575, 260] width 61 height 14
click at [0, 0] on input "Commvault" at bounding box center [0, 0] width 0 height 0
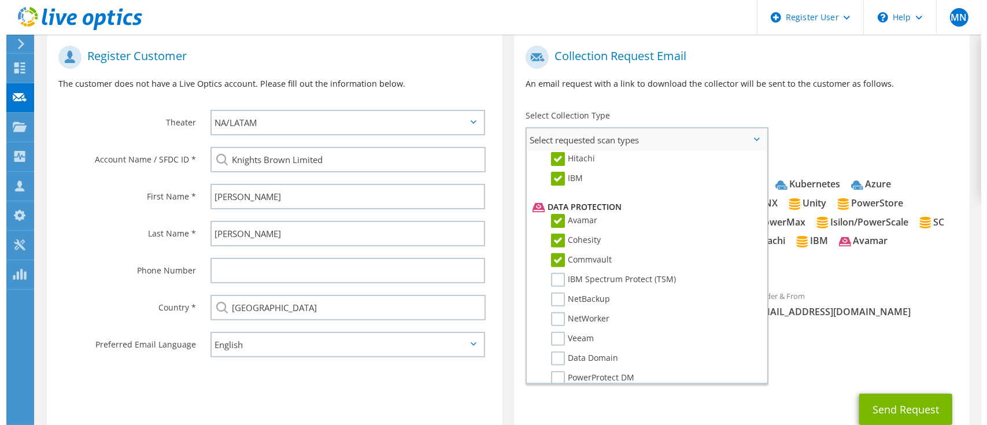
scroll to position [219, 0]
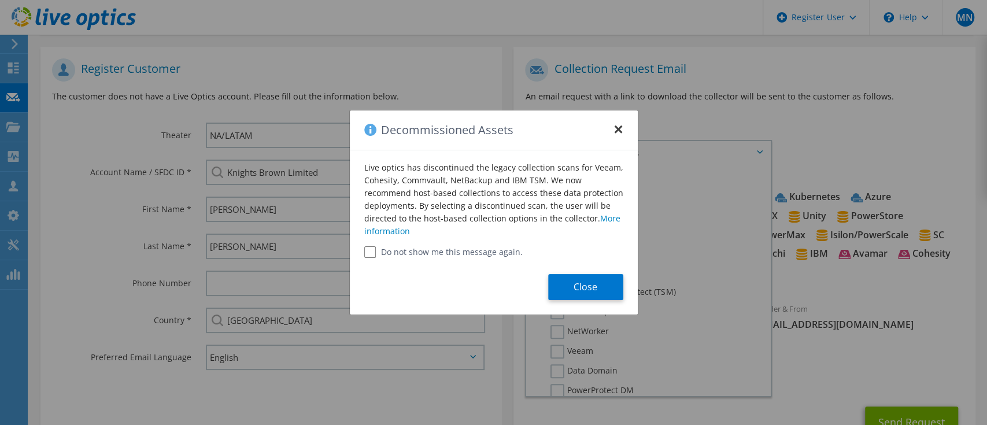
click at [614, 124] on button "×" at bounding box center [618, 125] width 9 height 9
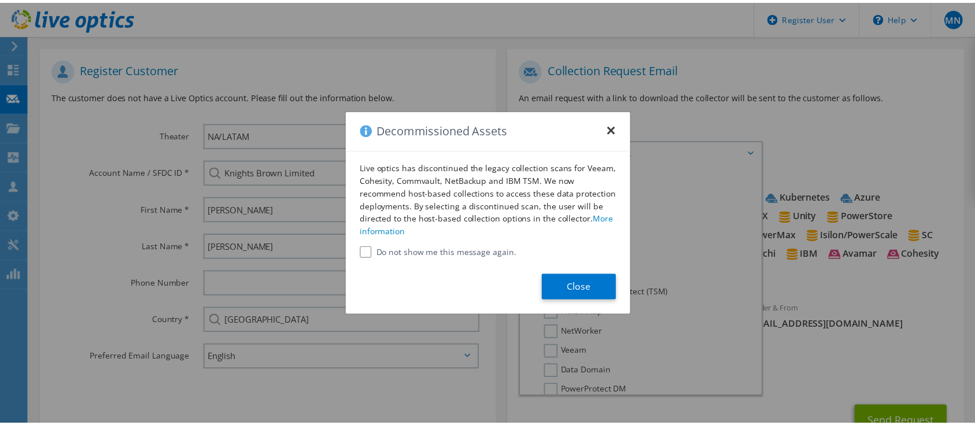
scroll to position [231, 0]
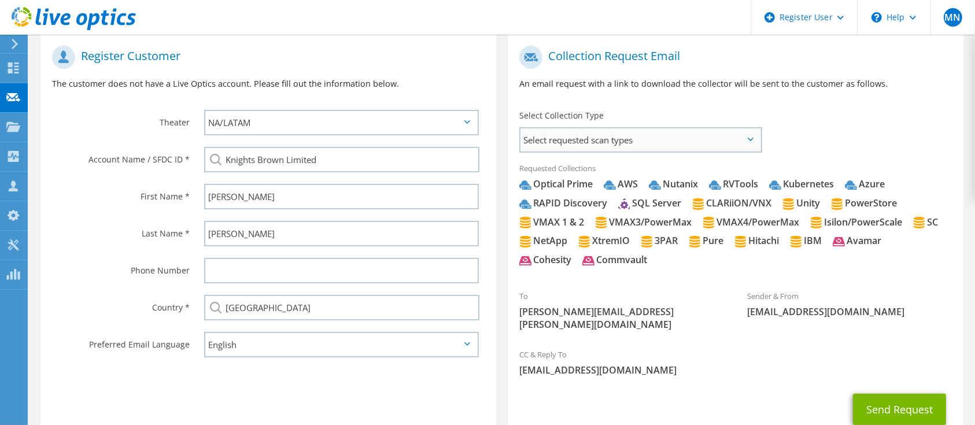
click at [712, 139] on span "Select requested scan types" at bounding box center [640, 139] width 240 height 23
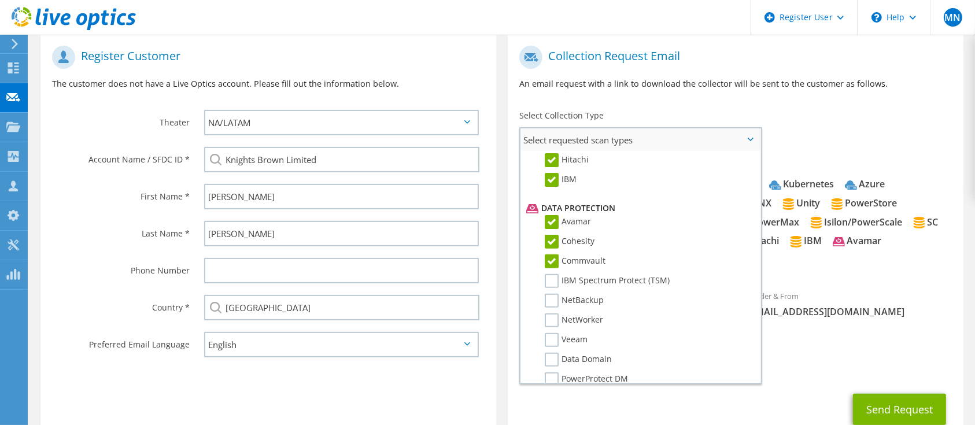
scroll to position [502, 0]
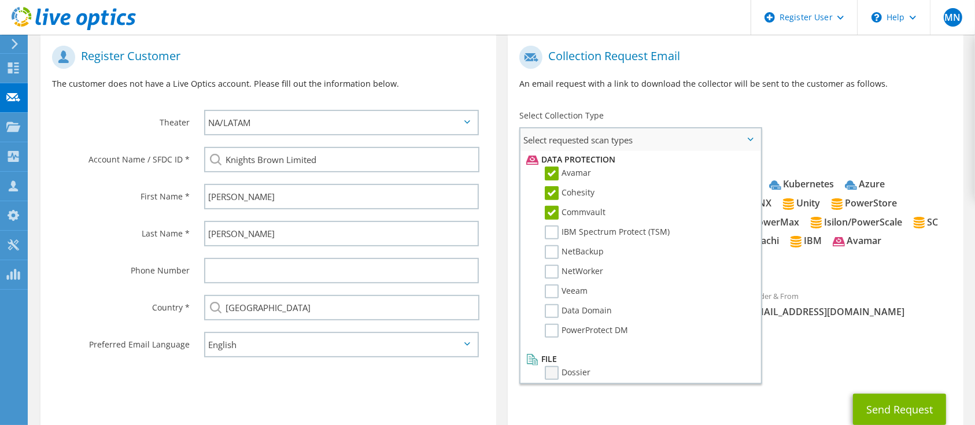
click at [548, 366] on label "Dossier" at bounding box center [568, 373] width 46 height 14
click at [0, 0] on input "Dossier" at bounding box center [0, 0] width 0 height 0
click at [548, 324] on label "PowerProtect DM" at bounding box center [586, 331] width 83 height 14
click at [0, 0] on input "PowerProtect DM" at bounding box center [0, 0] width 0 height 0
click at [549, 307] on label "Data Domain" at bounding box center [578, 311] width 67 height 14
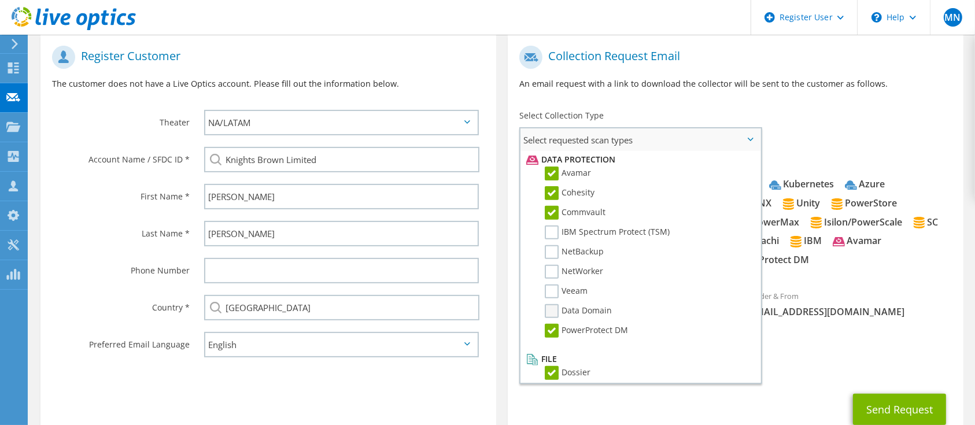
click at [0, 0] on input "Data Domain" at bounding box center [0, 0] width 0 height 0
click at [548, 245] on label "NetBackup" at bounding box center [574, 252] width 59 height 14
click at [0, 0] on input "NetBackup" at bounding box center [0, 0] width 0 height 0
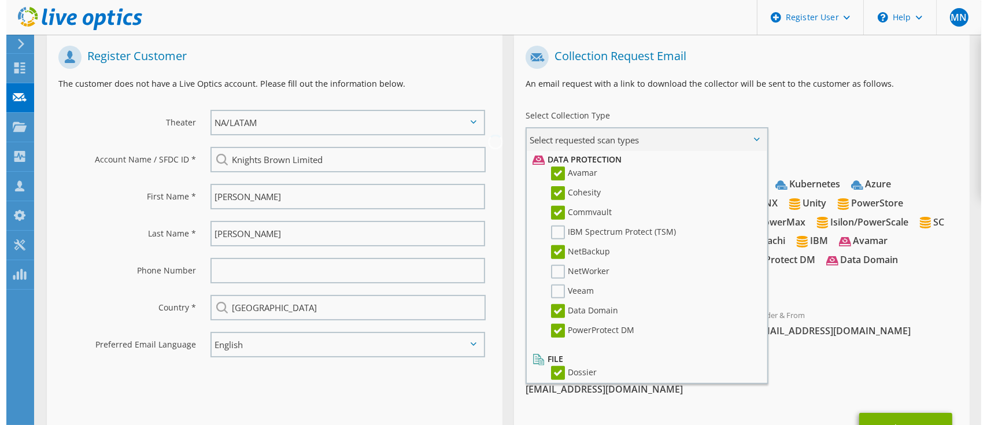
scroll to position [219, 0]
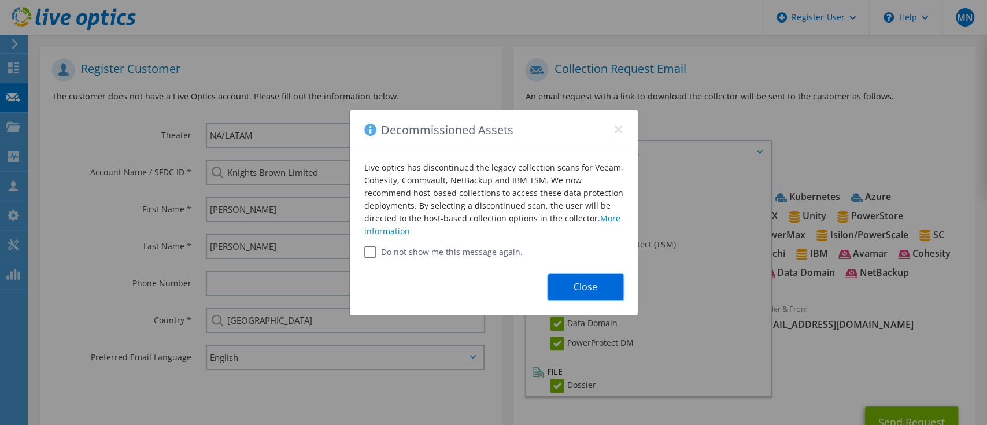
click at [586, 282] on button "Close" at bounding box center [585, 287] width 75 height 26
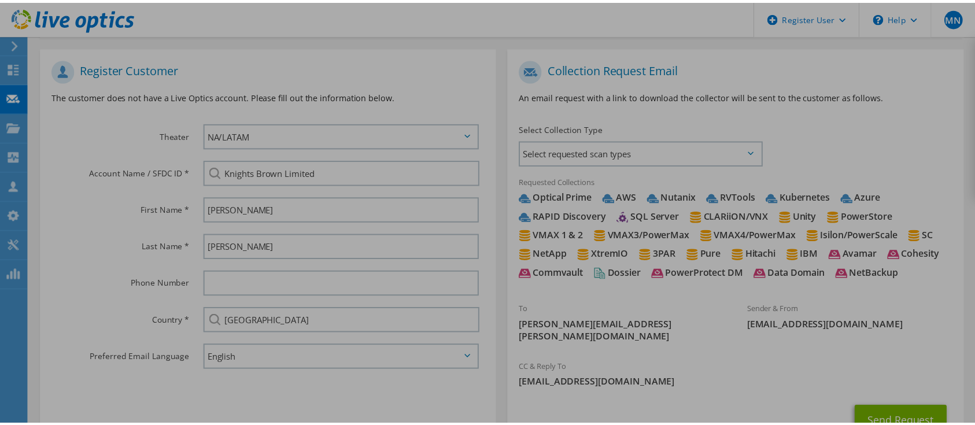
scroll to position [231, 0]
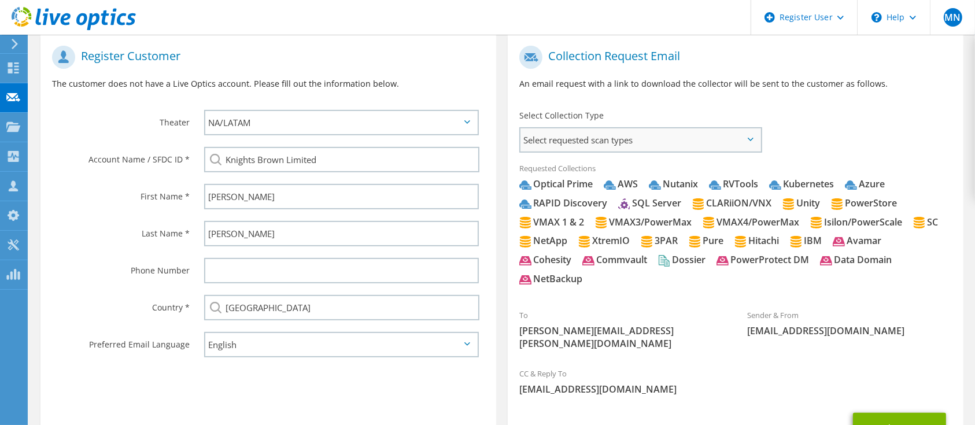
click at [756, 134] on span "Select requested scan types" at bounding box center [640, 139] width 240 height 23
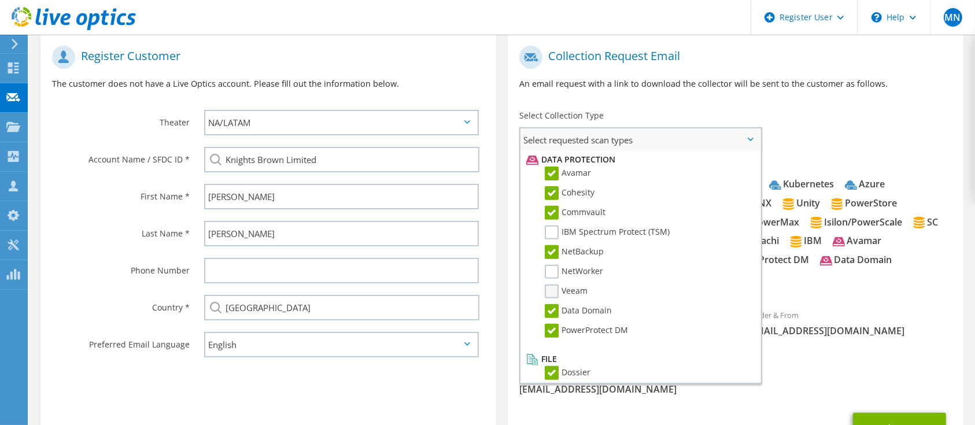
click at [550, 284] on label "Veeam" at bounding box center [566, 291] width 43 height 14
click at [0, 0] on input "Veeam" at bounding box center [0, 0] width 0 height 0
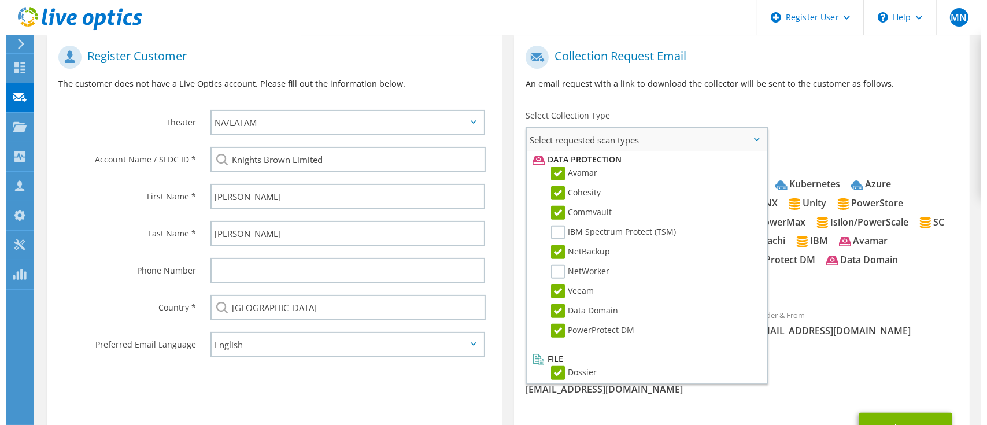
scroll to position [219, 0]
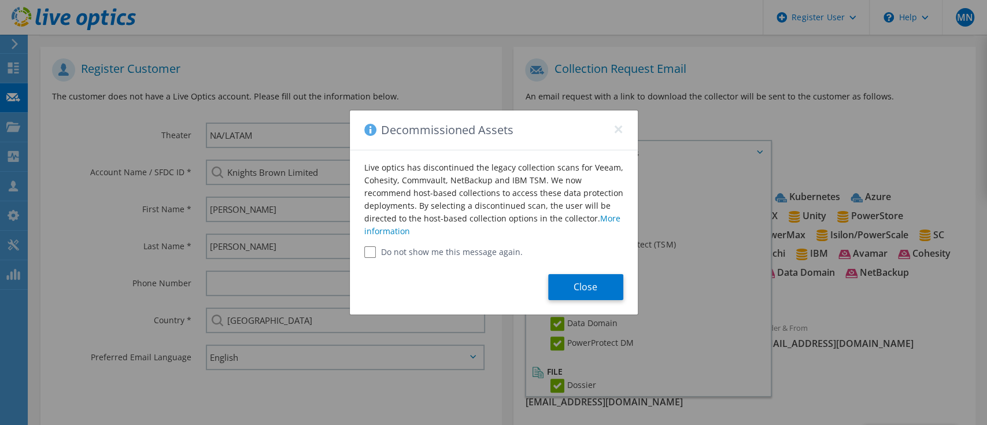
click at [583, 301] on div "Close" at bounding box center [494, 286] width 288 height 57
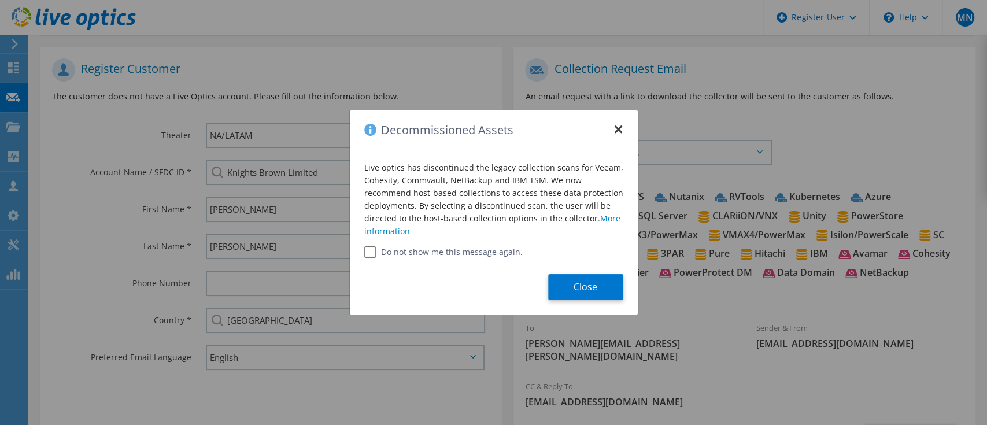
click at [620, 123] on button "×" at bounding box center [618, 125] width 9 height 9
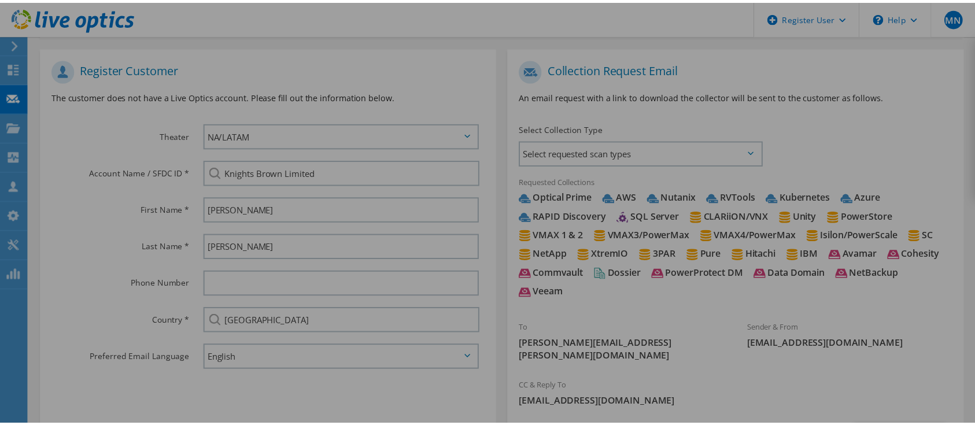
scroll to position [231, 0]
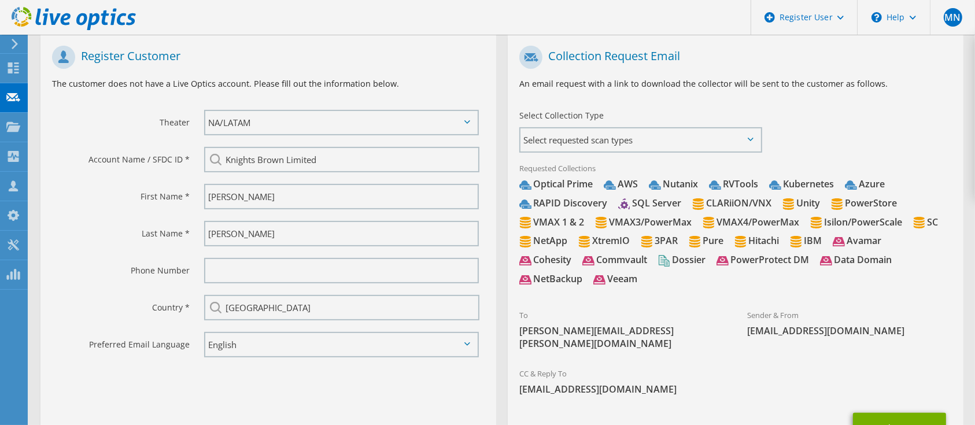
click at [730, 154] on div "Request Capture Provide the email address of the customer from whom you would l…" at bounding box center [502, 164] width 946 height 722
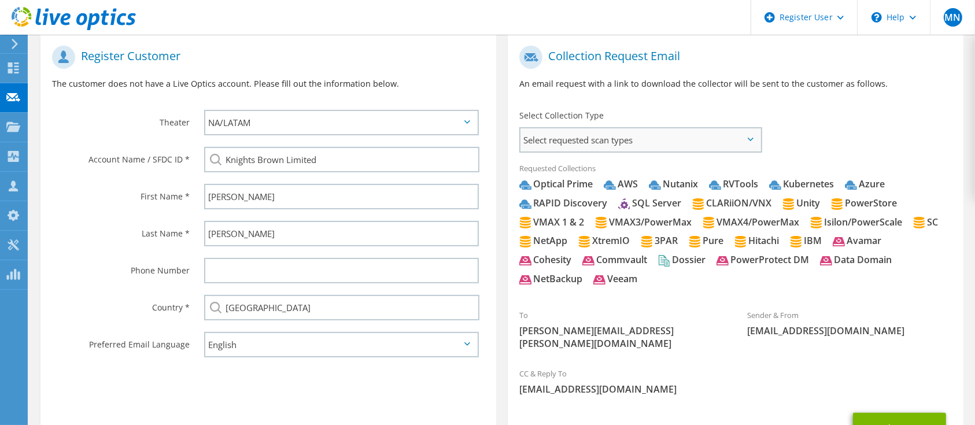
click at [739, 139] on span "Select requested scan types" at bounding box center [640, 139] width 240 height 23
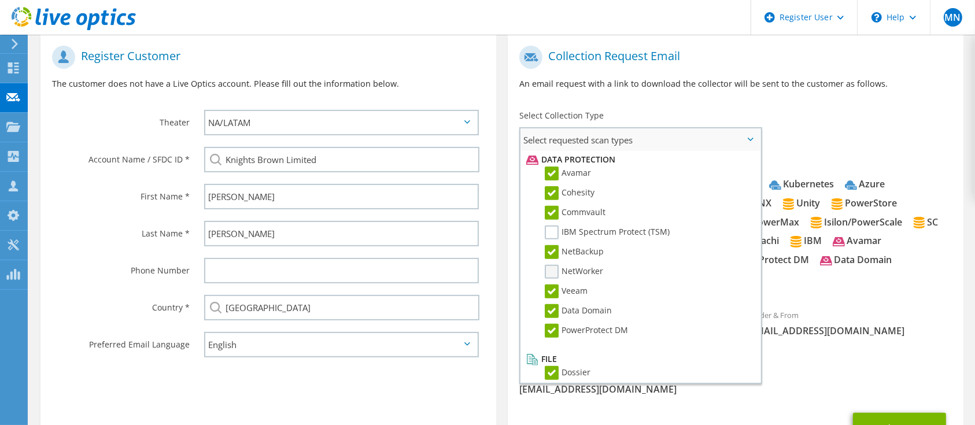
click at [556, 265] on label "NetWorker" at bounding box center [574, 272] width 58 height 14
click at [0, 0] on input "NetWorker" at bounding box center [0, 0] width 0 height 0
click at [549, 226] on label "IBM Spectrum Protect (TSM)" at bounding box center [607, 233] width 125 height 14
click at [0, 0] on input "IBM Spectrum Protect (TSM)" at bounding box center [0, 0] width 0 height 0
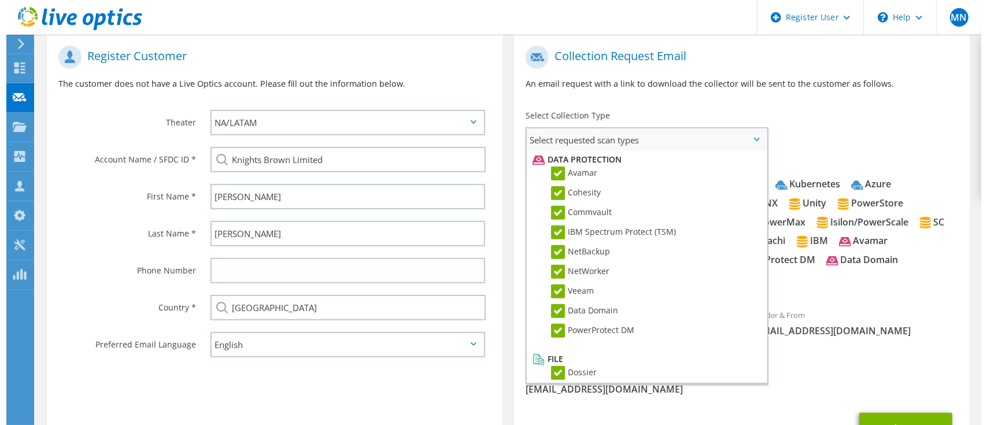
scroll to position [219, 0]
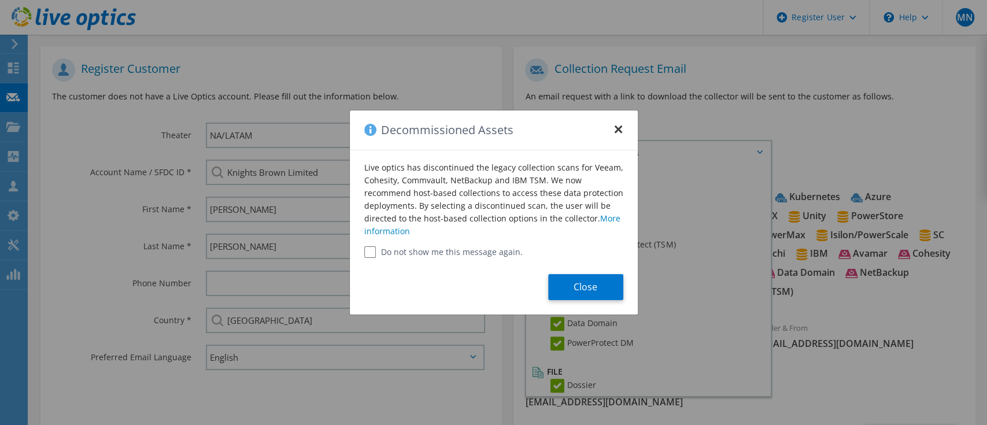
click at [615, 129] on button "×" at bounding box center [618, 125] width 9 height 9
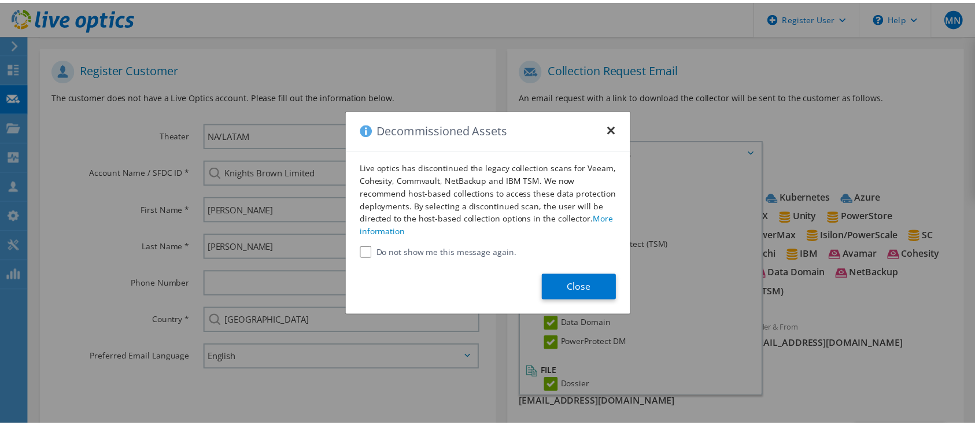
scroll to position [231, 0]
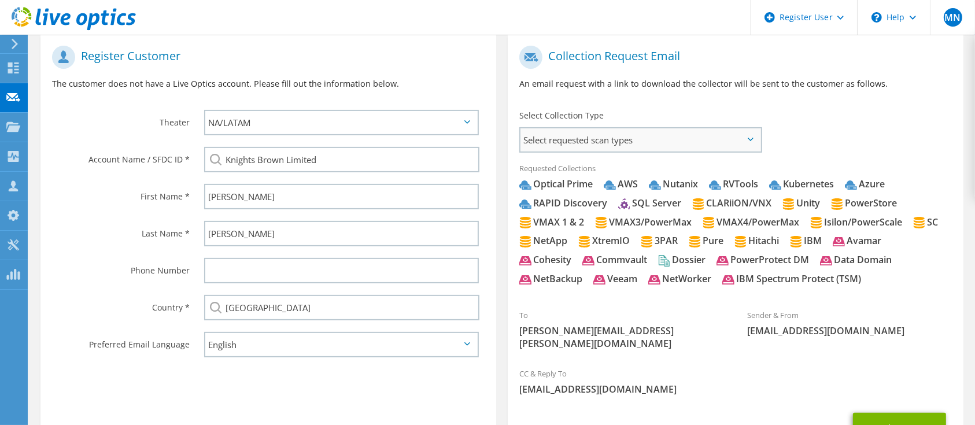
click at [745, 138] on span "Select requested scan types" at bounding box center [640, 139] width 240 height 23
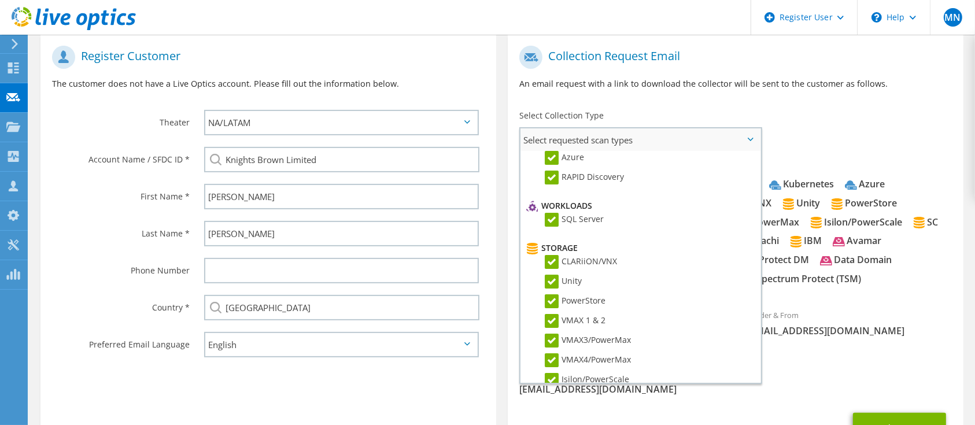
scroll to position [0, 0]
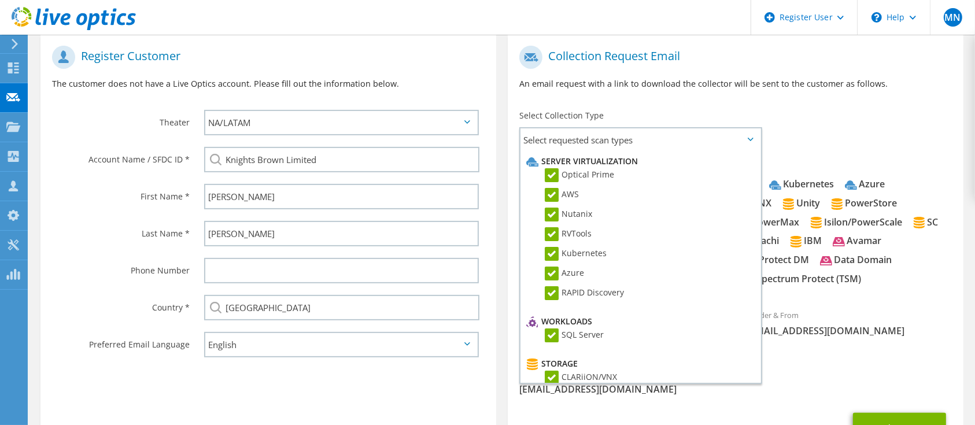
click at [804, 109] on div "To [PERSON_NAME][EMAIL_ADDRESS][PERSON_NAME][DOMAIN_NAME] Sender & From [EMAIL_…" at bounding box center [736, 200] width 456 height 321
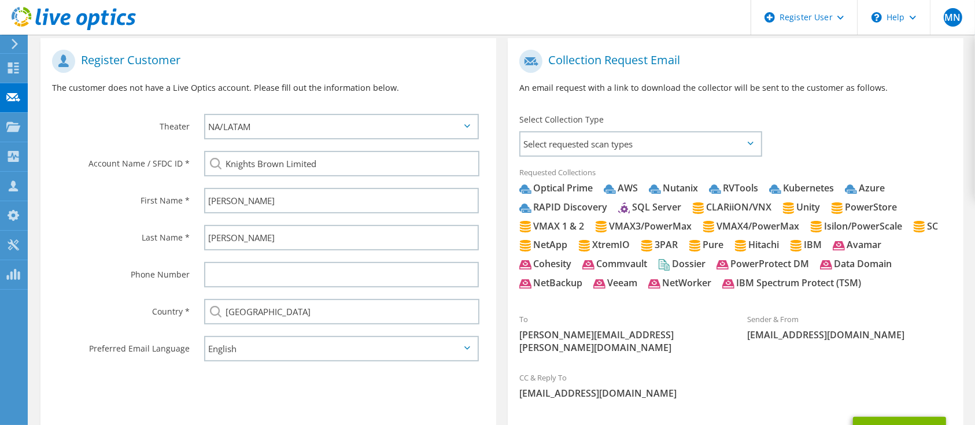
scroll to position [217, 0]
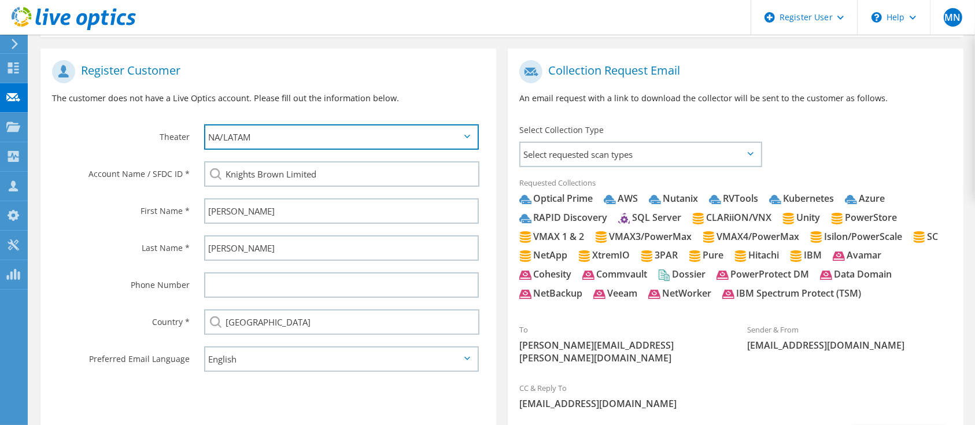
click at [463, 143] on select "APJ EMEA NA/LATAM" at bounding box center [341, 136] width 275 height 25
click at [467, 69] on h1 "Register Customer" at bounding box center [265, 71] width 427 height 23
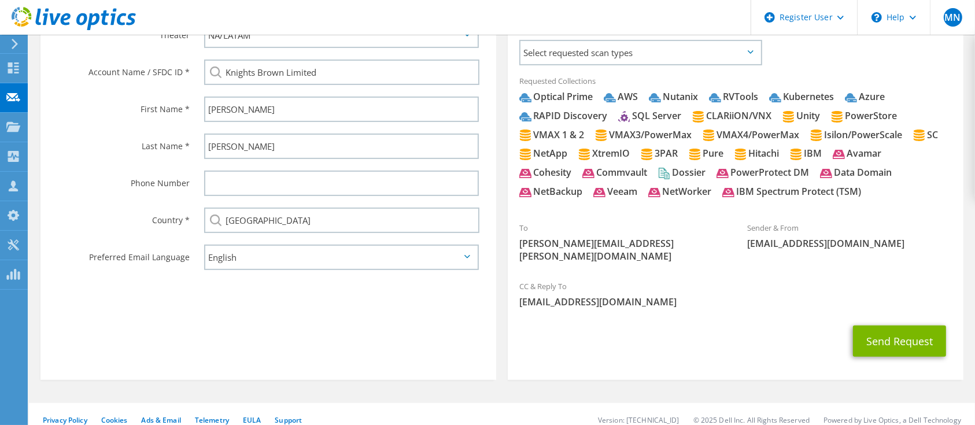
scroll to position [0, 0]
